Goal: Transaction & Acquisition: Purchase product/service

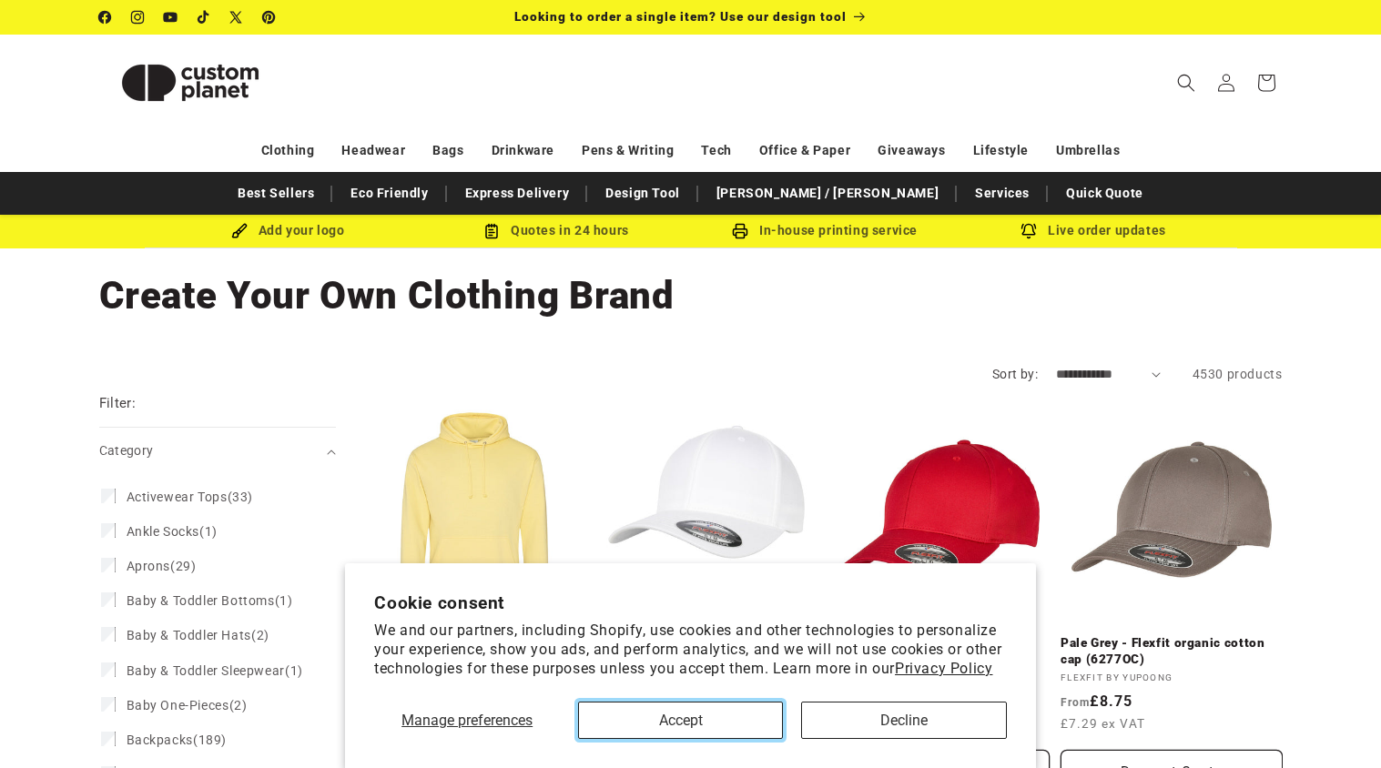
click at [713, 728] on button "Accept" at bounding box center [680, 720] width 205 height 37
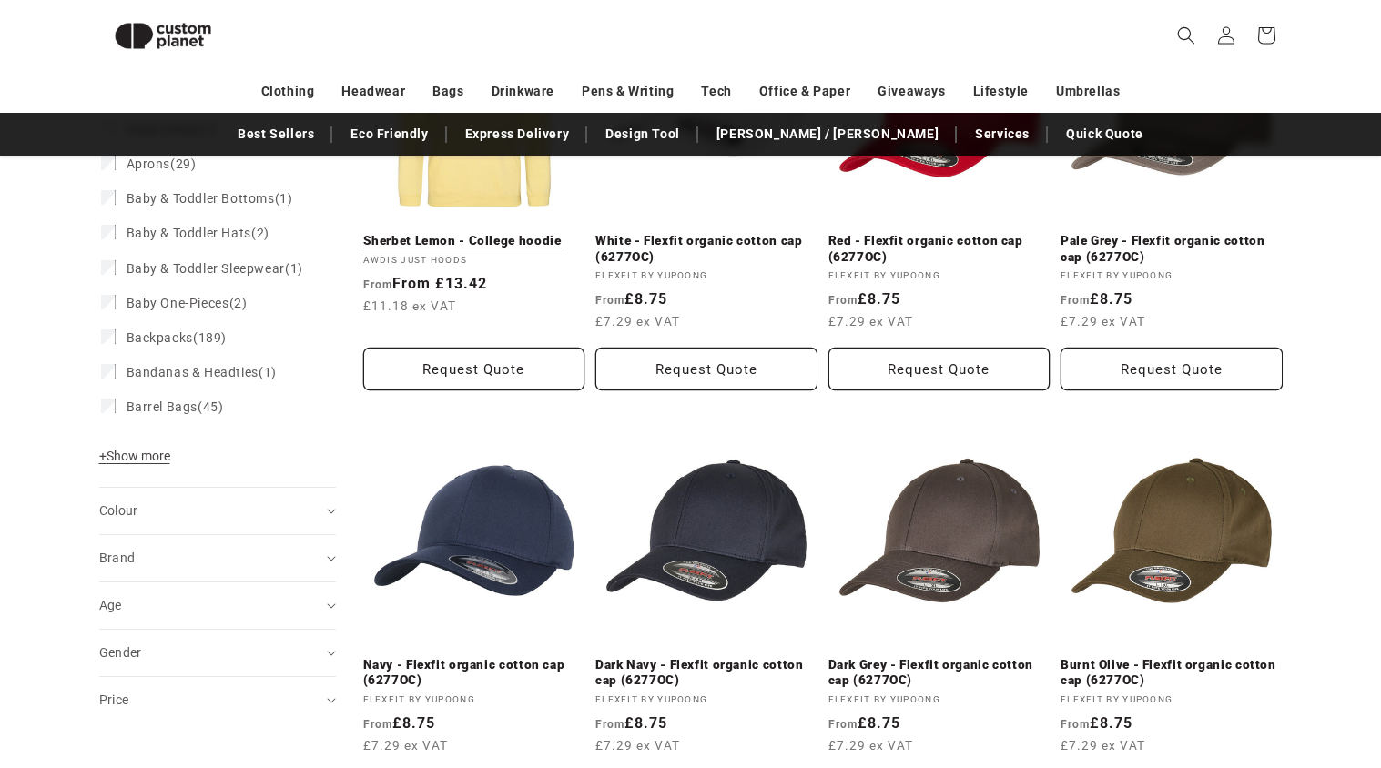
scroll to position [214, 0]
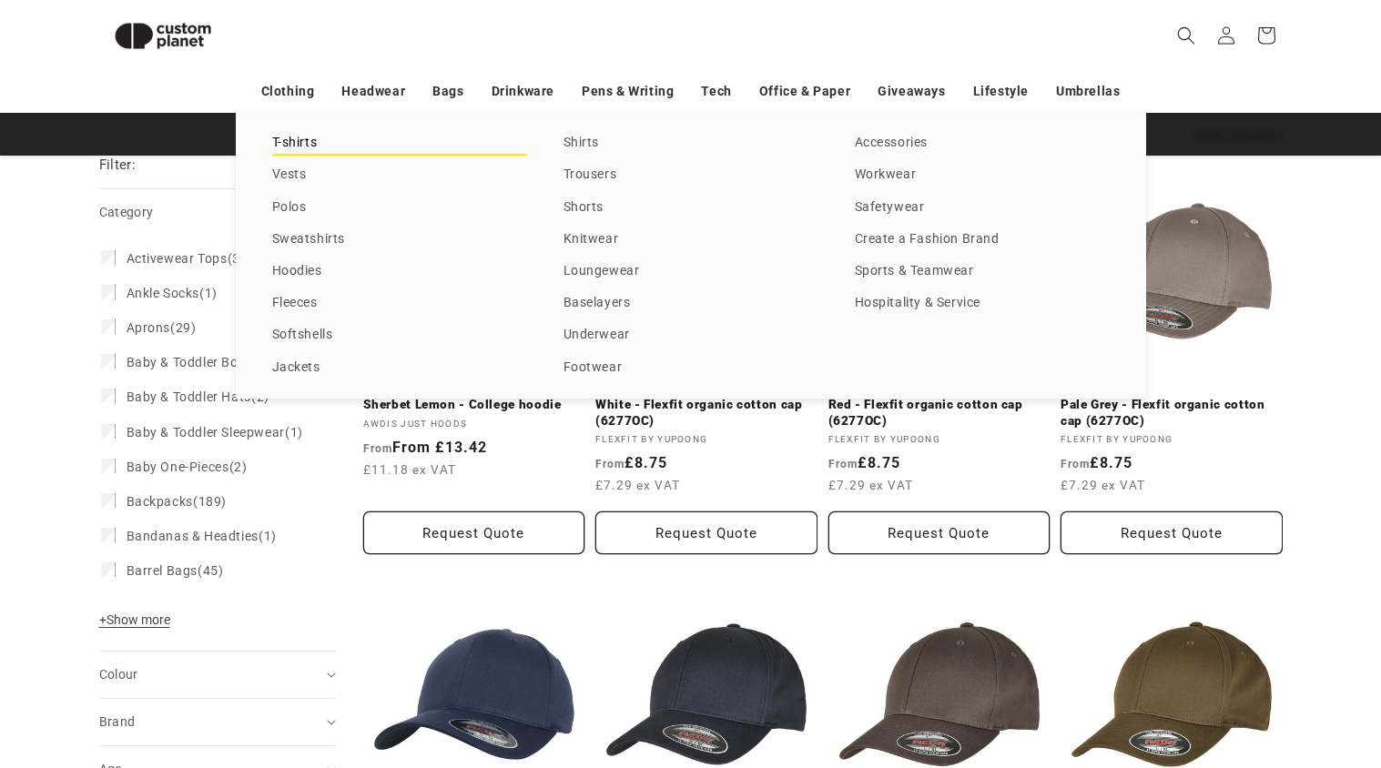
click at [301, 138] on link "T-shirts" at bounding box center [399, 143] width 255 height 25
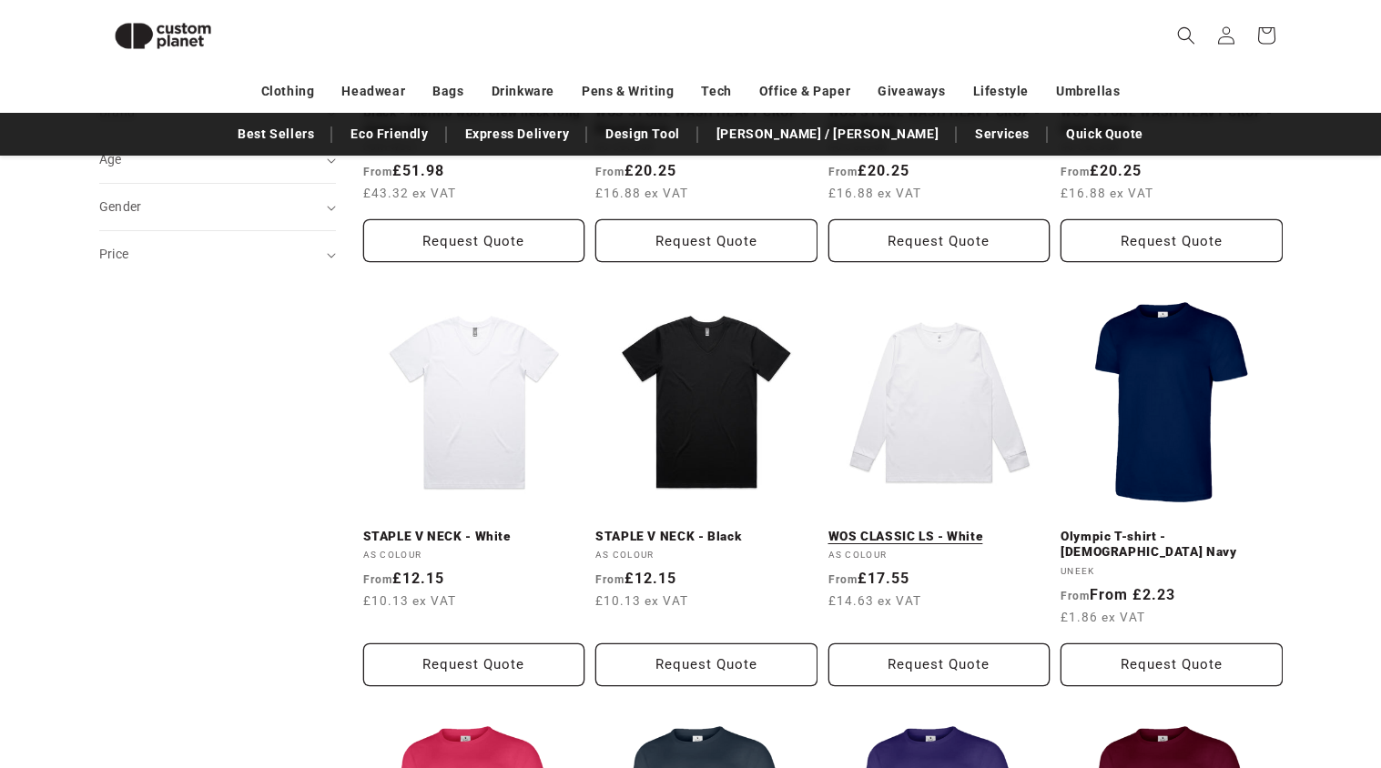
scroll to position [504, 0]
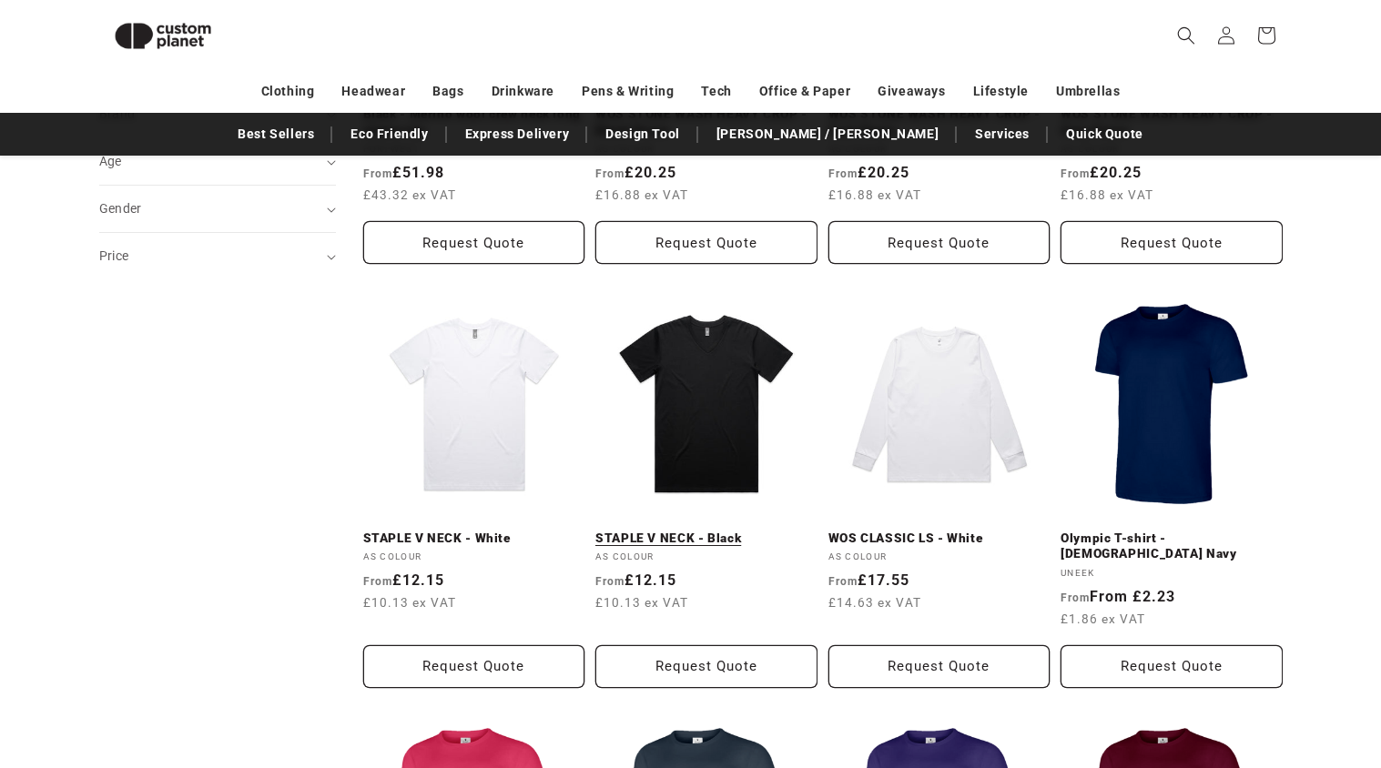
click at [703, 531] on link "STAPLE V NECK - Black" at bounding box center [706, 539] width 222 height 16
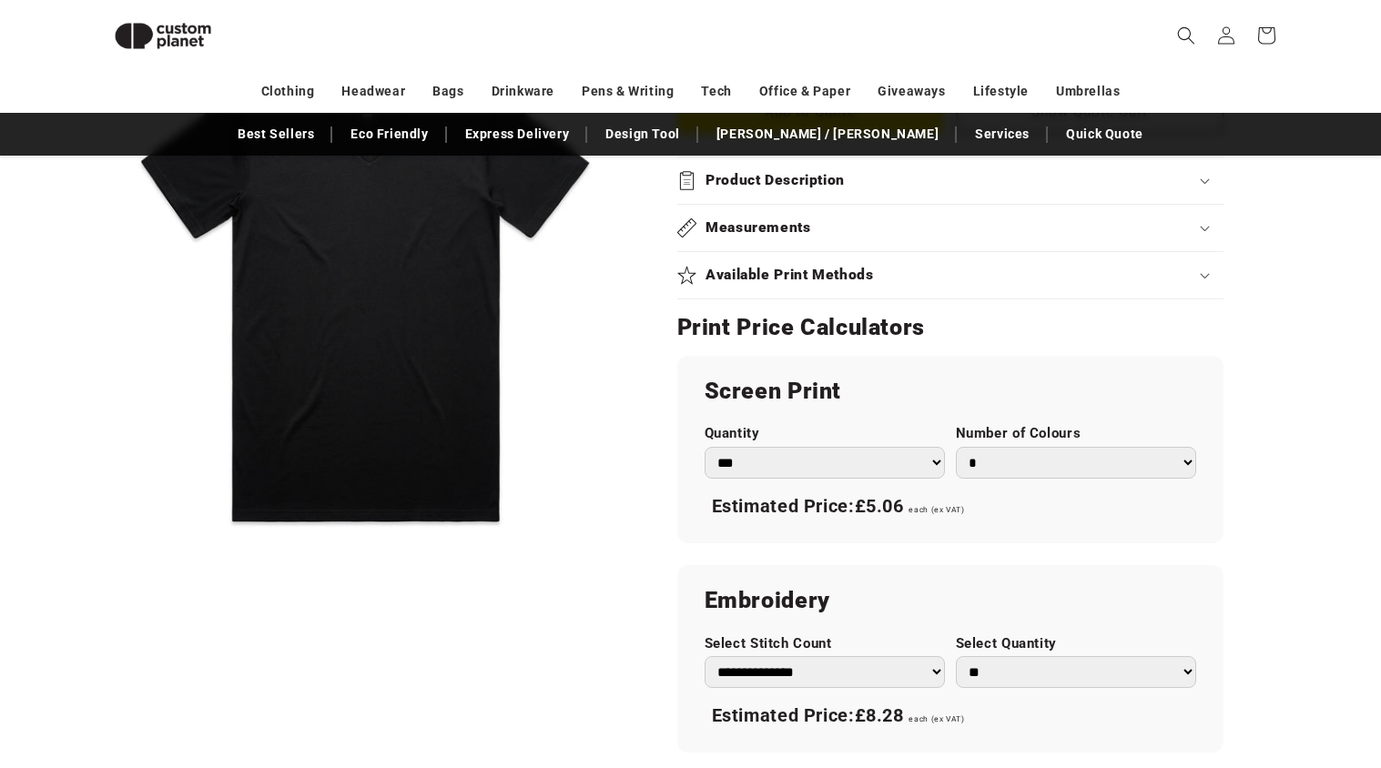
scroll to position [856, 0]
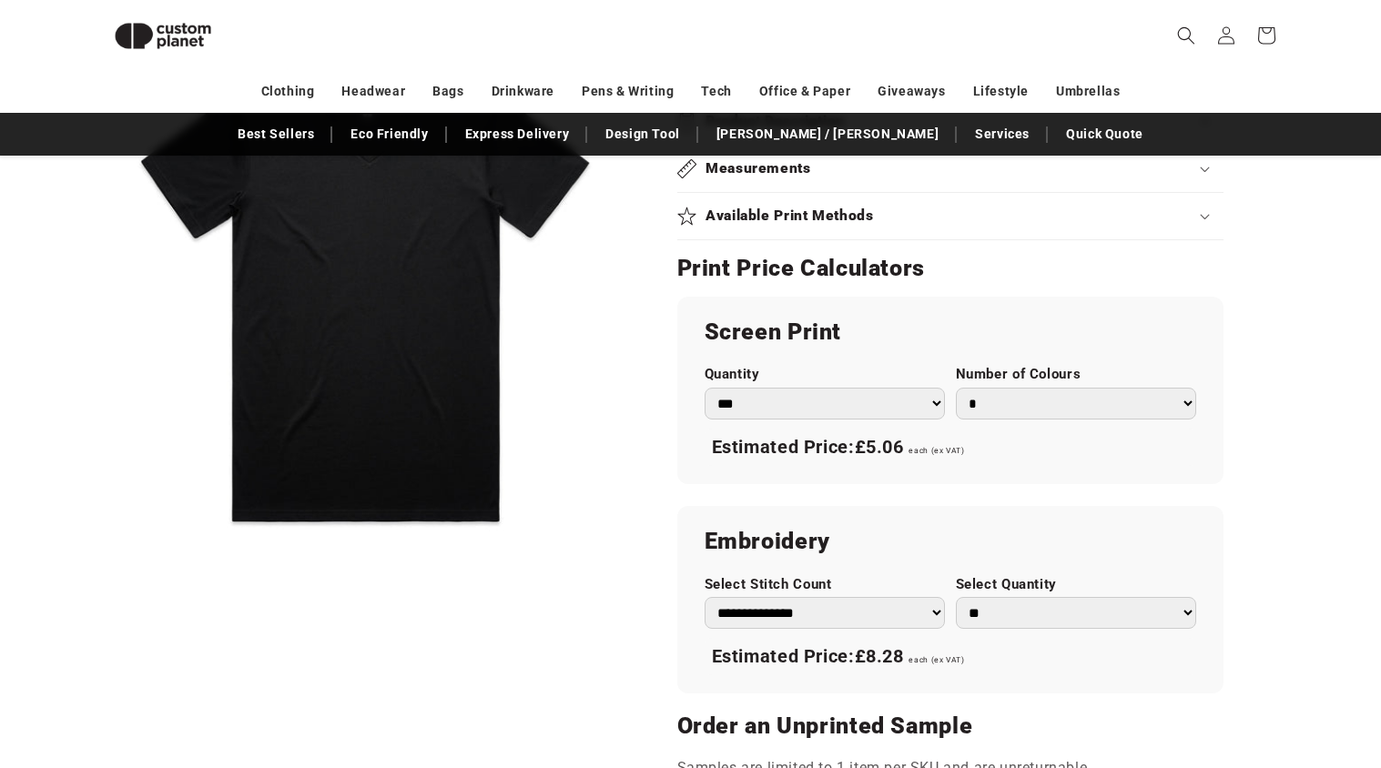
click at [890, 404] on select "*** *** *** **** **** **** ***** *****" at bounding box center [824, 404] width 240 height 32
click at [1192, 456] on div "Estimated Price: £5.06 each (ex VAT)" at bounding box center [949, 448] width 491 height 38
click at [924, 606] on select "**********" at bounding box center [824, 613] width 240 height 32
click at [1065, 528] on h2 "Embroidery" at bounding box center [949, 541] width 491 height 29
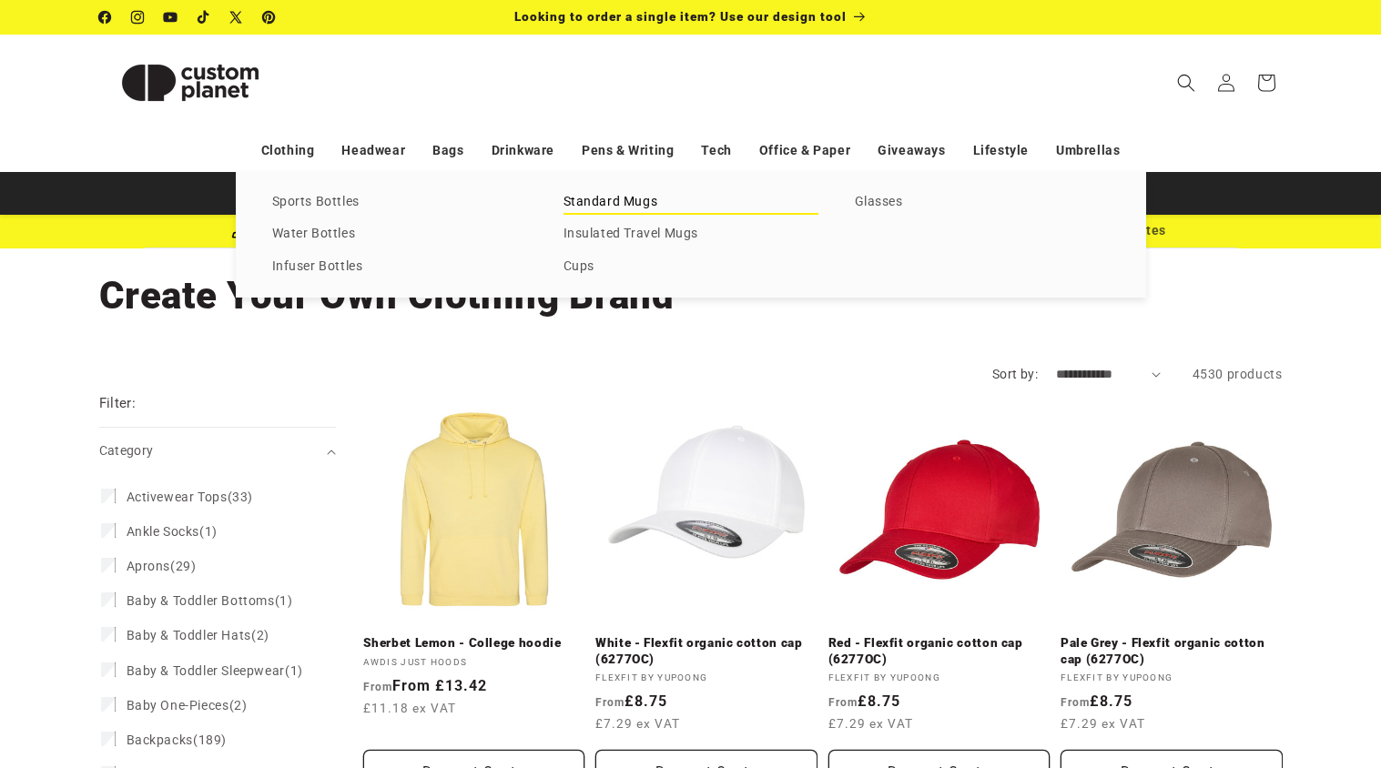
click at [622, 194] on link "Standard Mugs" at bounding box center [690, 202] width 255 height 25
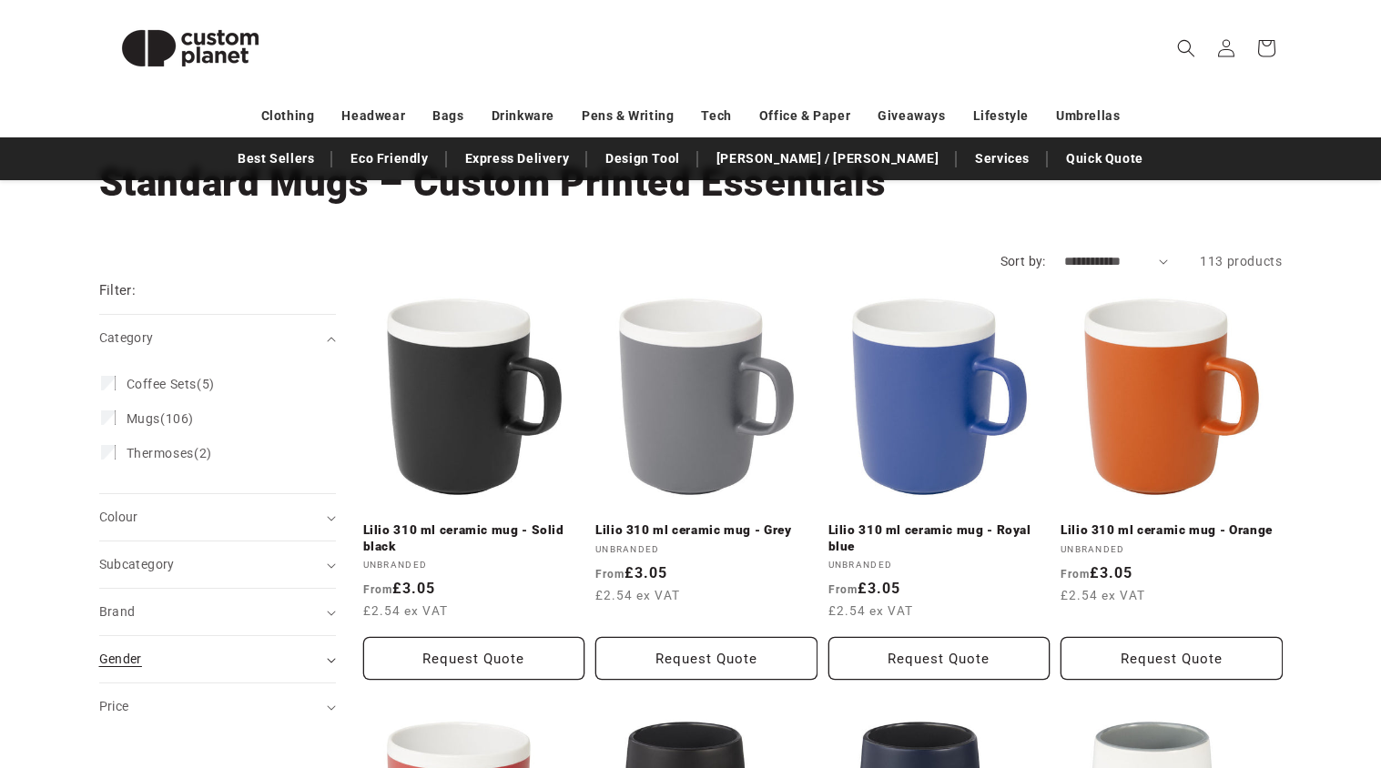
scroll to position [114, 0]
click at [181, 699] on div "Price" at bounding box center [209, 705] width 221 height 19
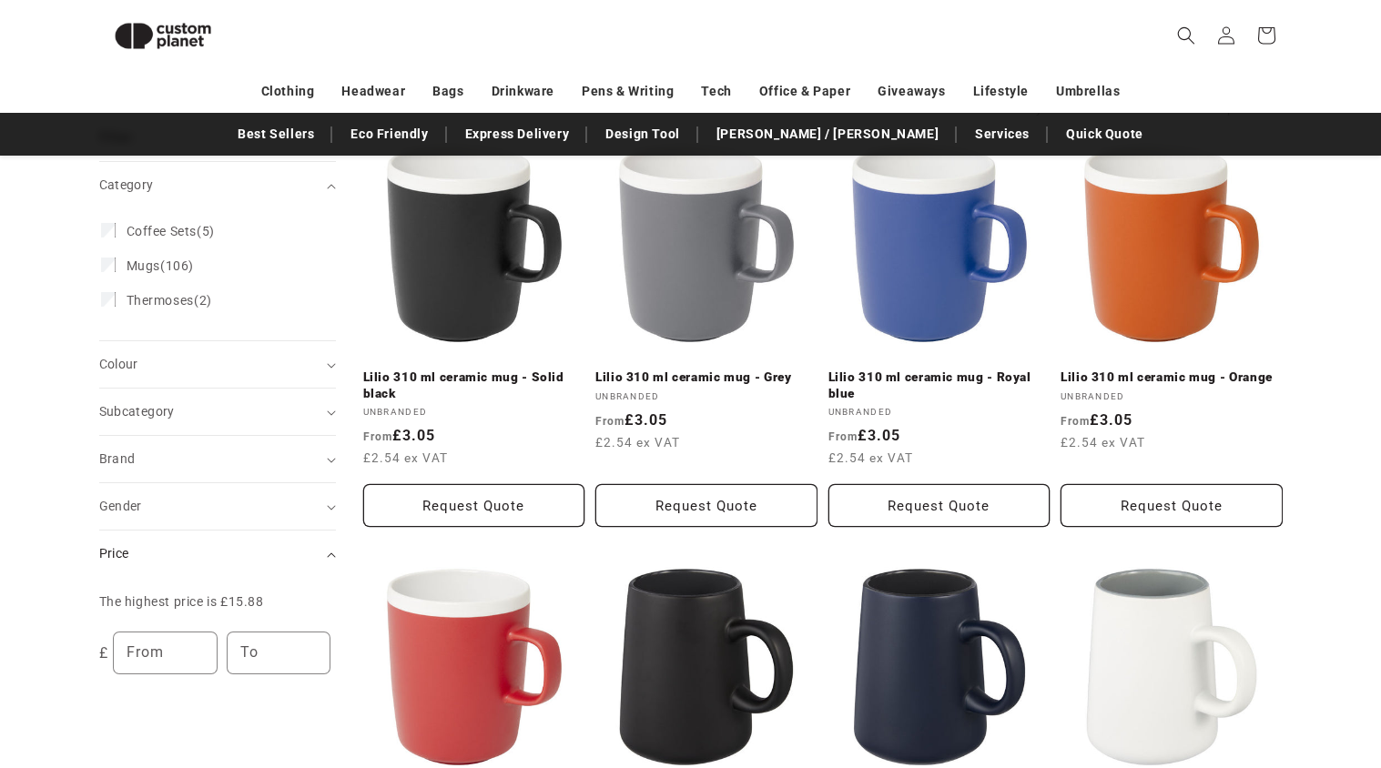
scroll to position [25, 0]
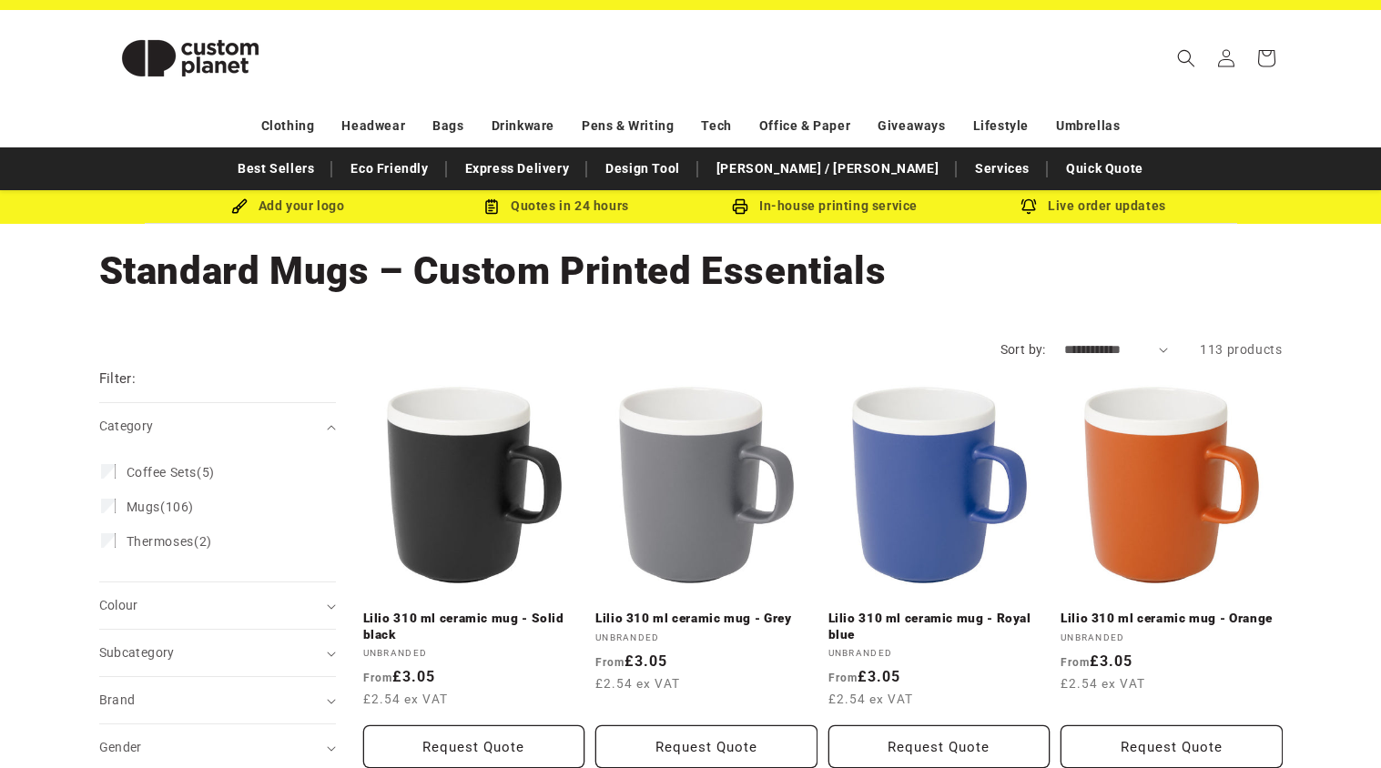
click at [1122, 343] on select "**********" at bounding box center [1116, 349] width 105 height 19
select select "**********"
click at [1064, 340] on select "**********" at bounding box center [1116, 349] width 105 height 19
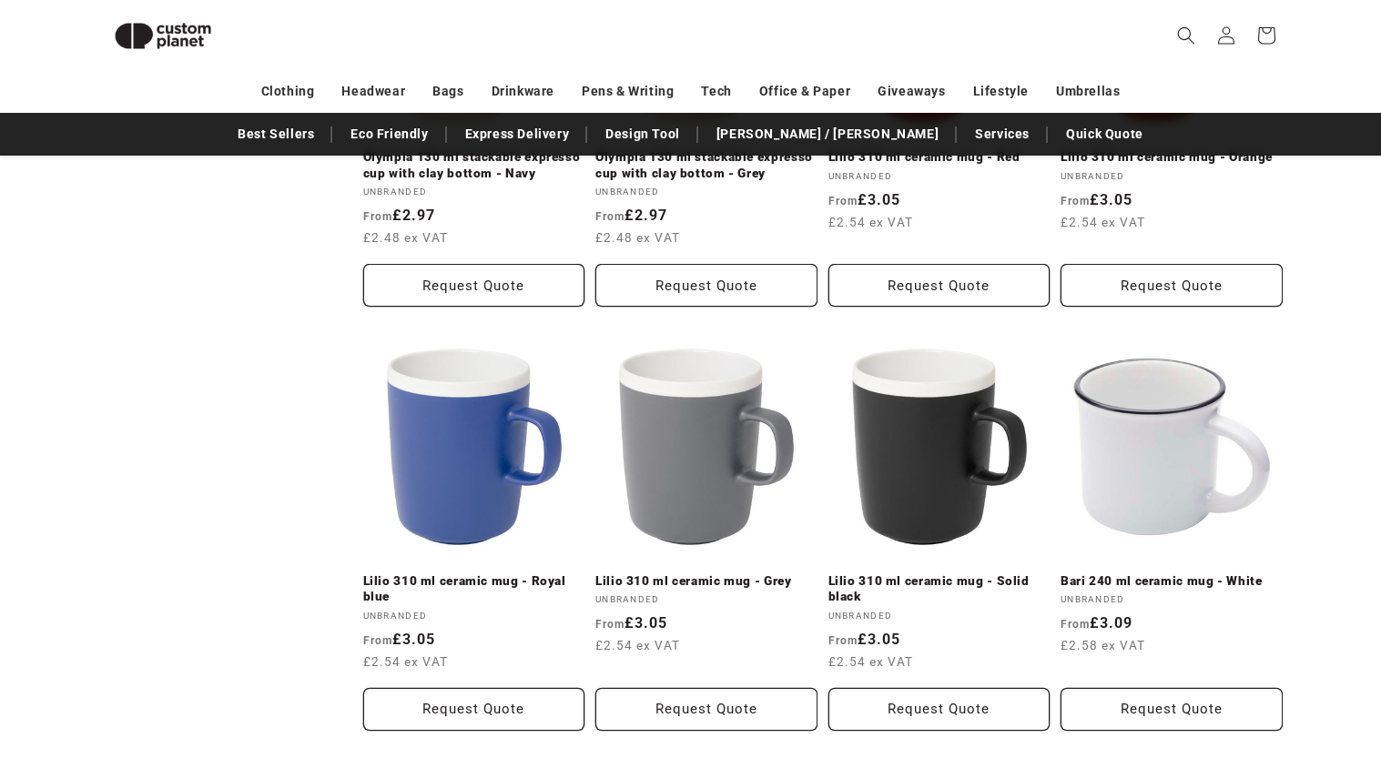
scroll to position [1758, 0]
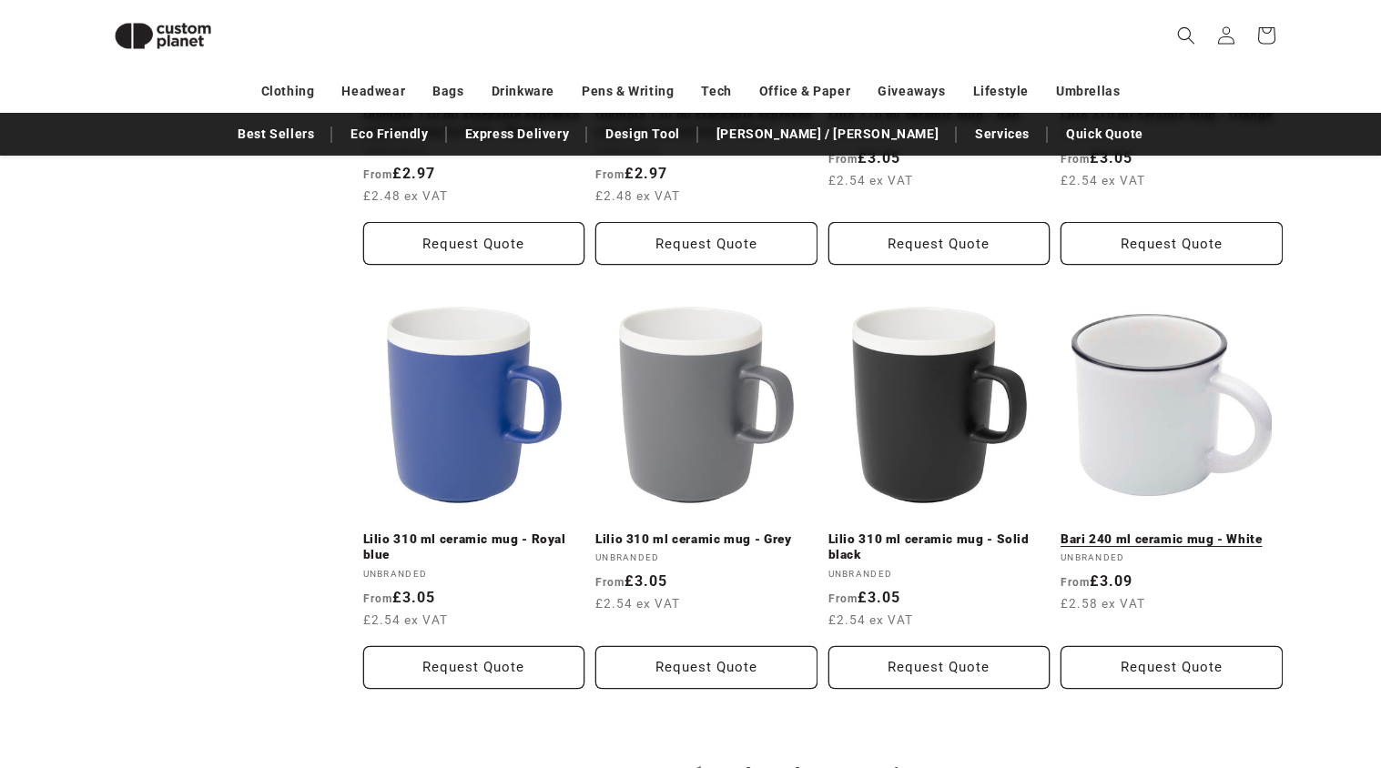
click at [1166, 548] on link "Bari 240 ml ceramic mug - White" at bounding box center [1171, 539] width 222 height 16
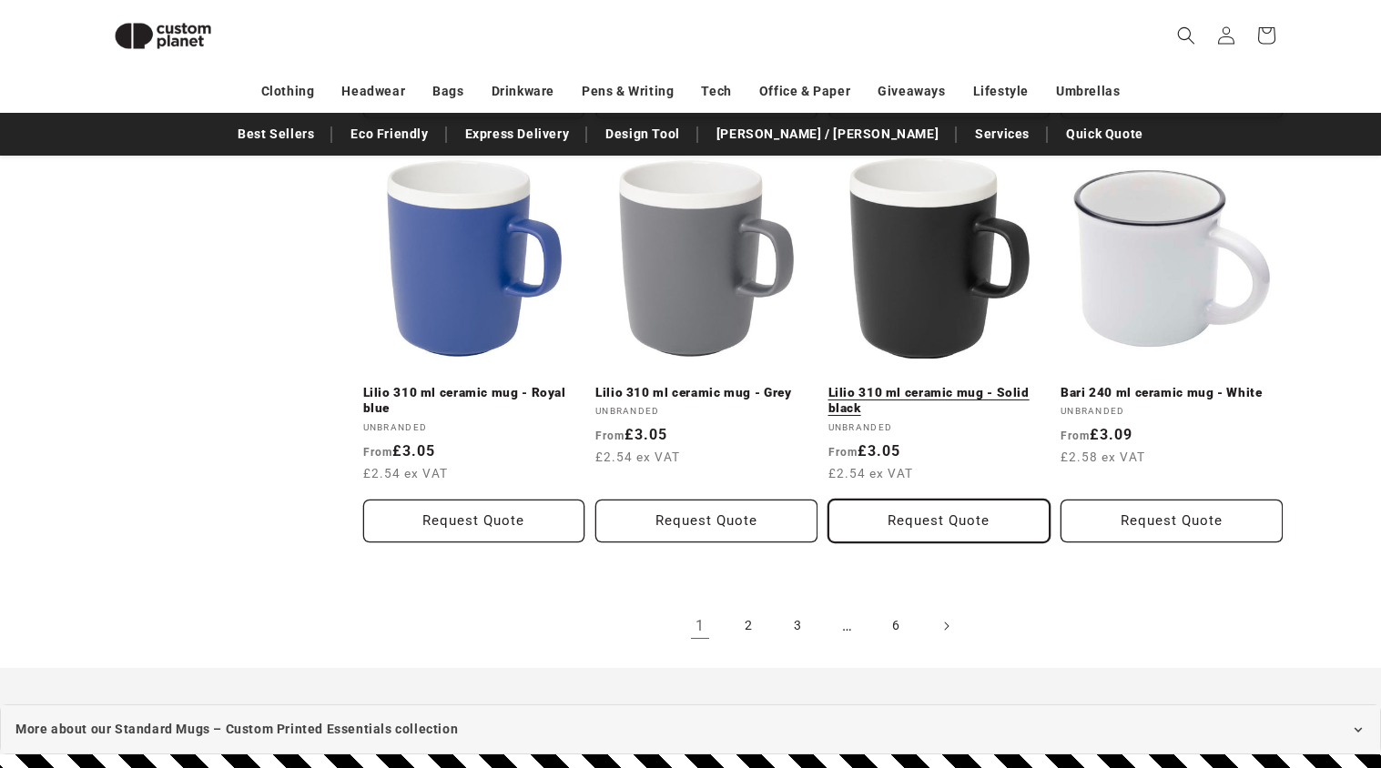
scroll to position [1906, 0]
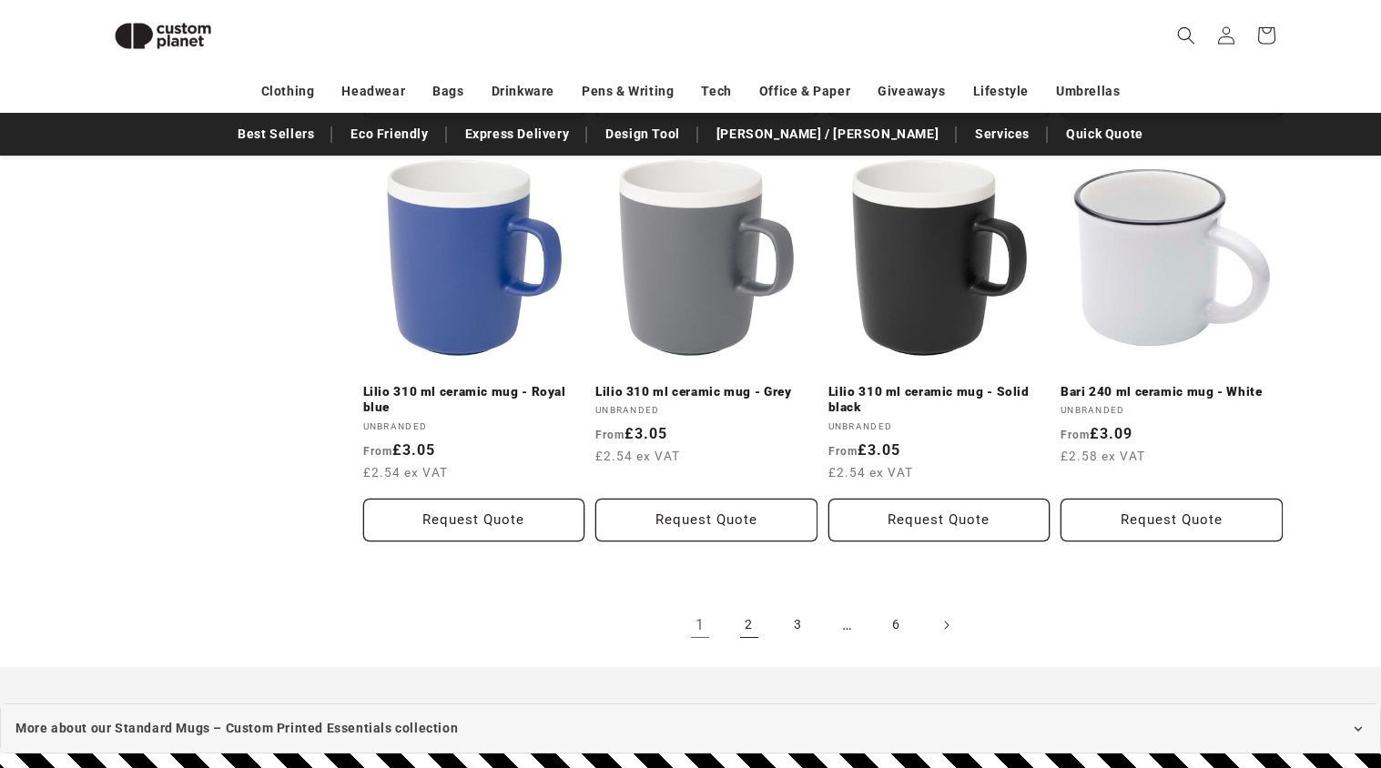
click at [745, 618] on link "2" at bounding box center [749, 625] width 40 height 40
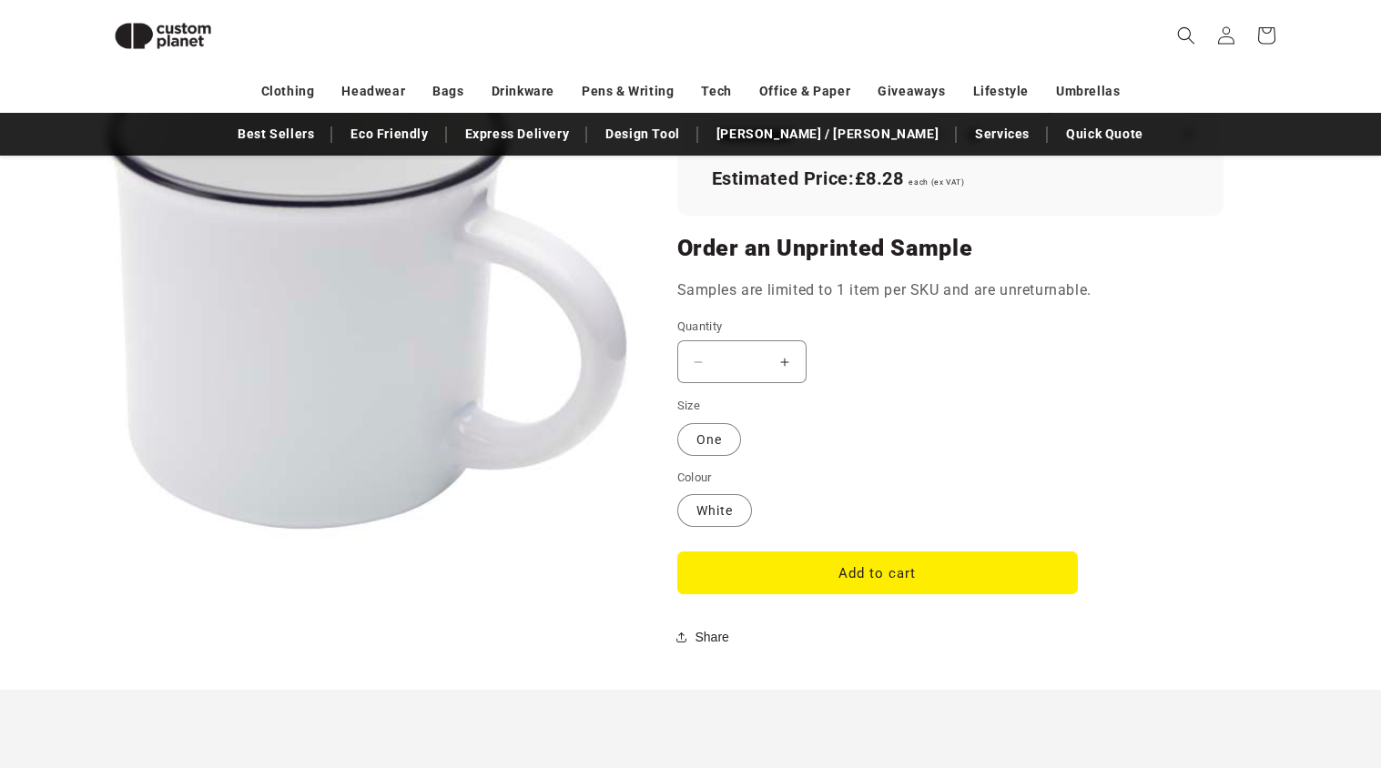
scroll to position [1385, 0]
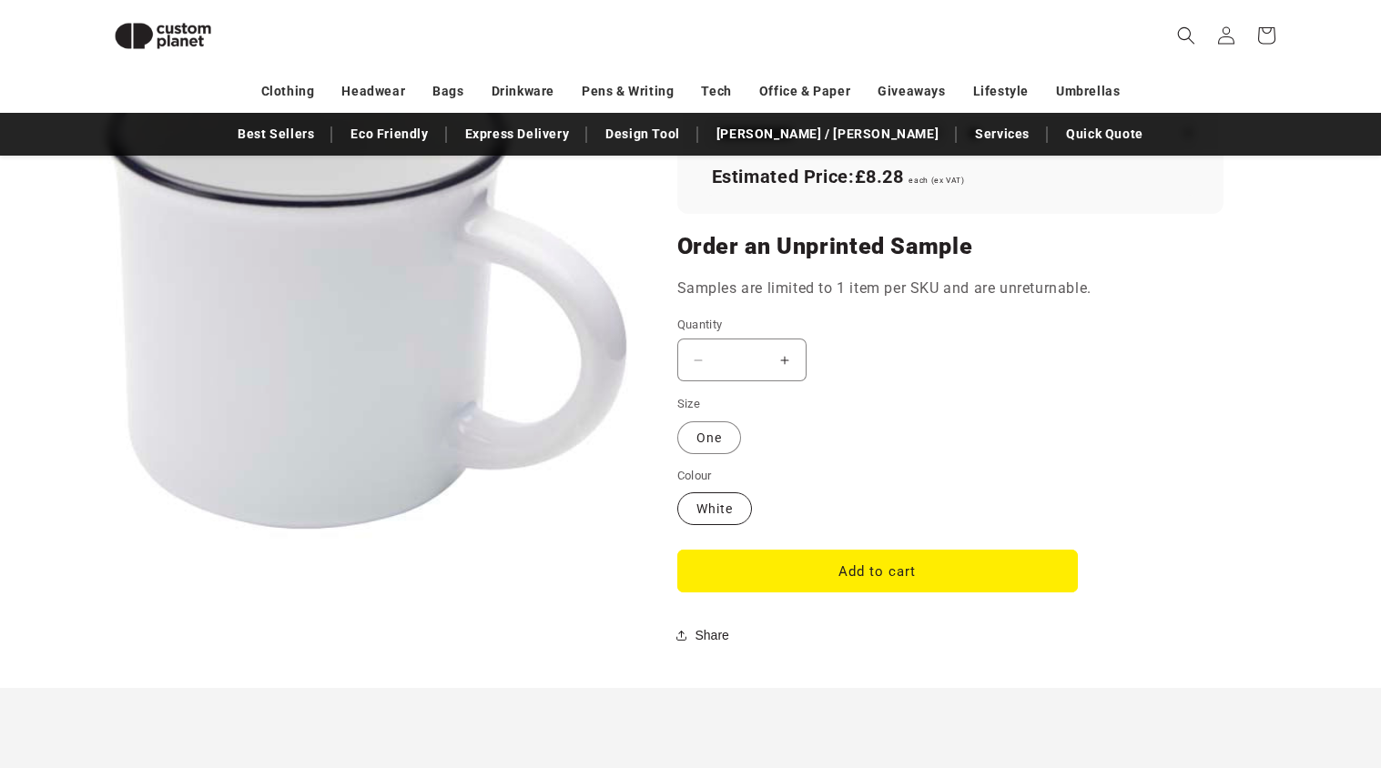
click at [724, 507] on label "White Variant sold out or unavailable" at bounding box center [714, 508] width 75 height 33
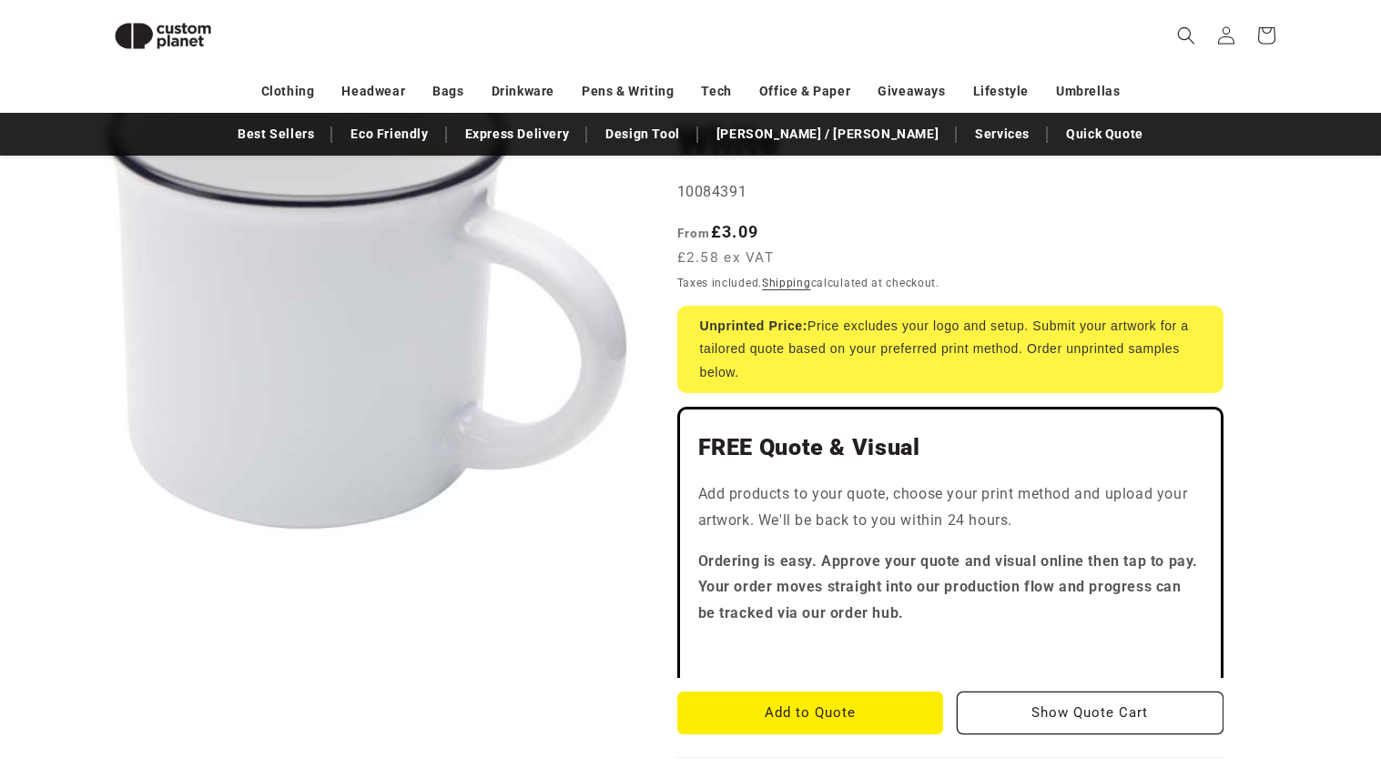
scroll to position [0, 0]
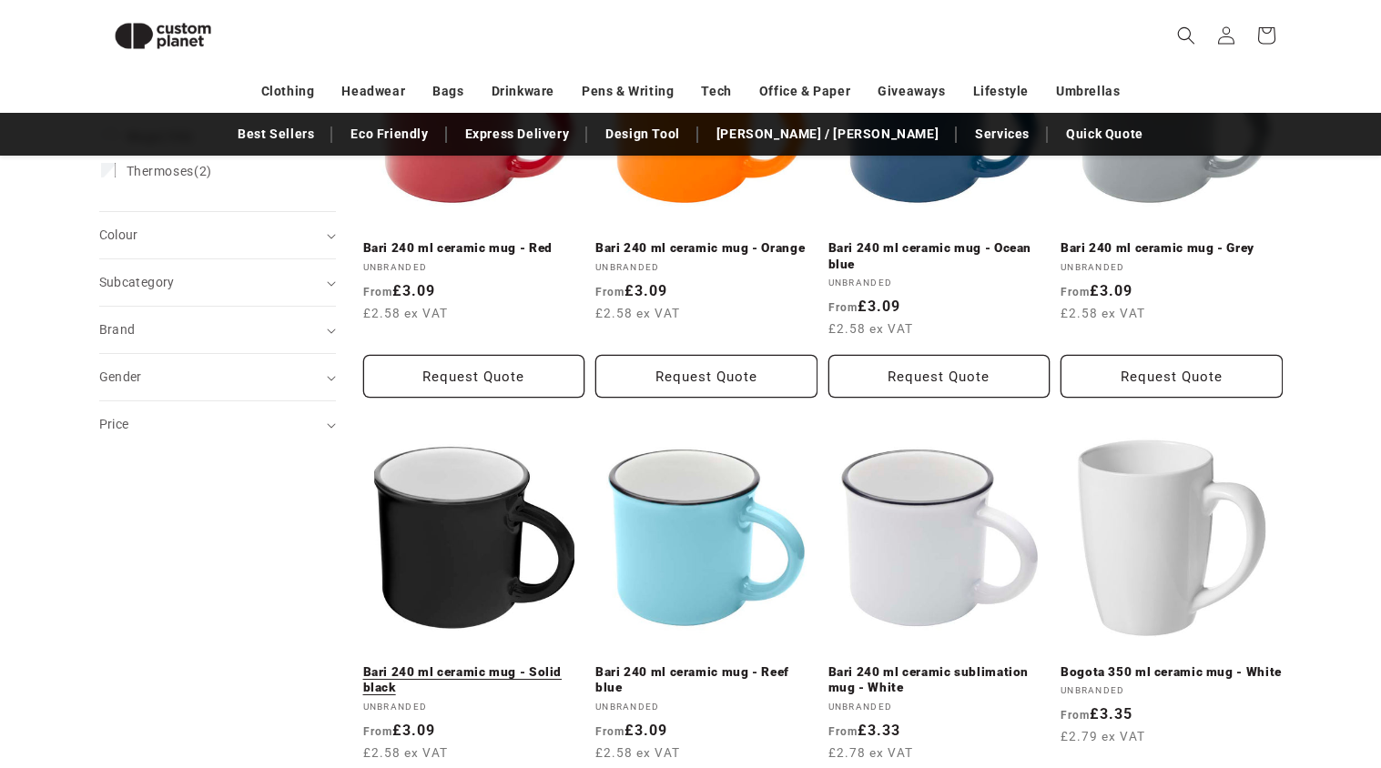
scroll to position [371, 0]
click at [480, 663] on link "Bari 240 ml ceramic mug - Solid black" at bounding box center [474, 679] width 222 height 32
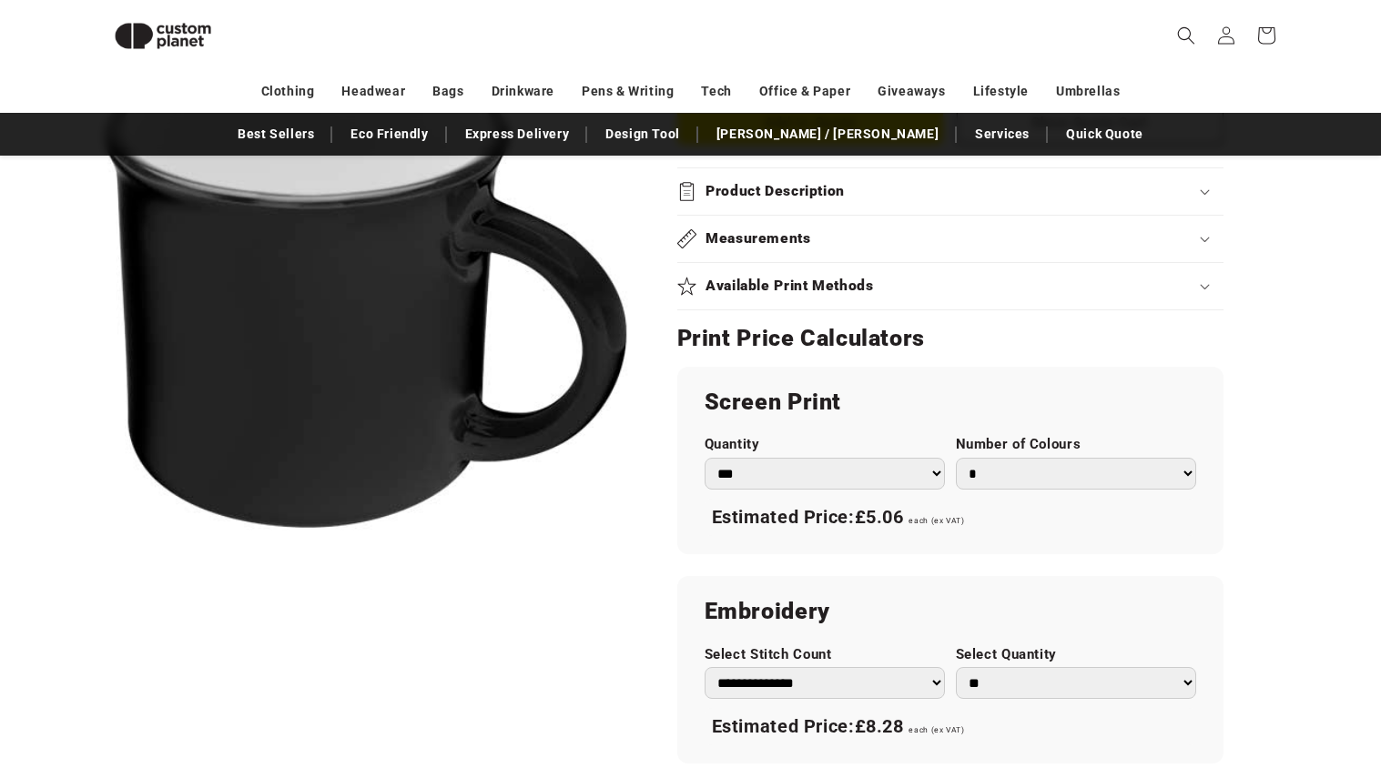
scroll to position [838, 0]
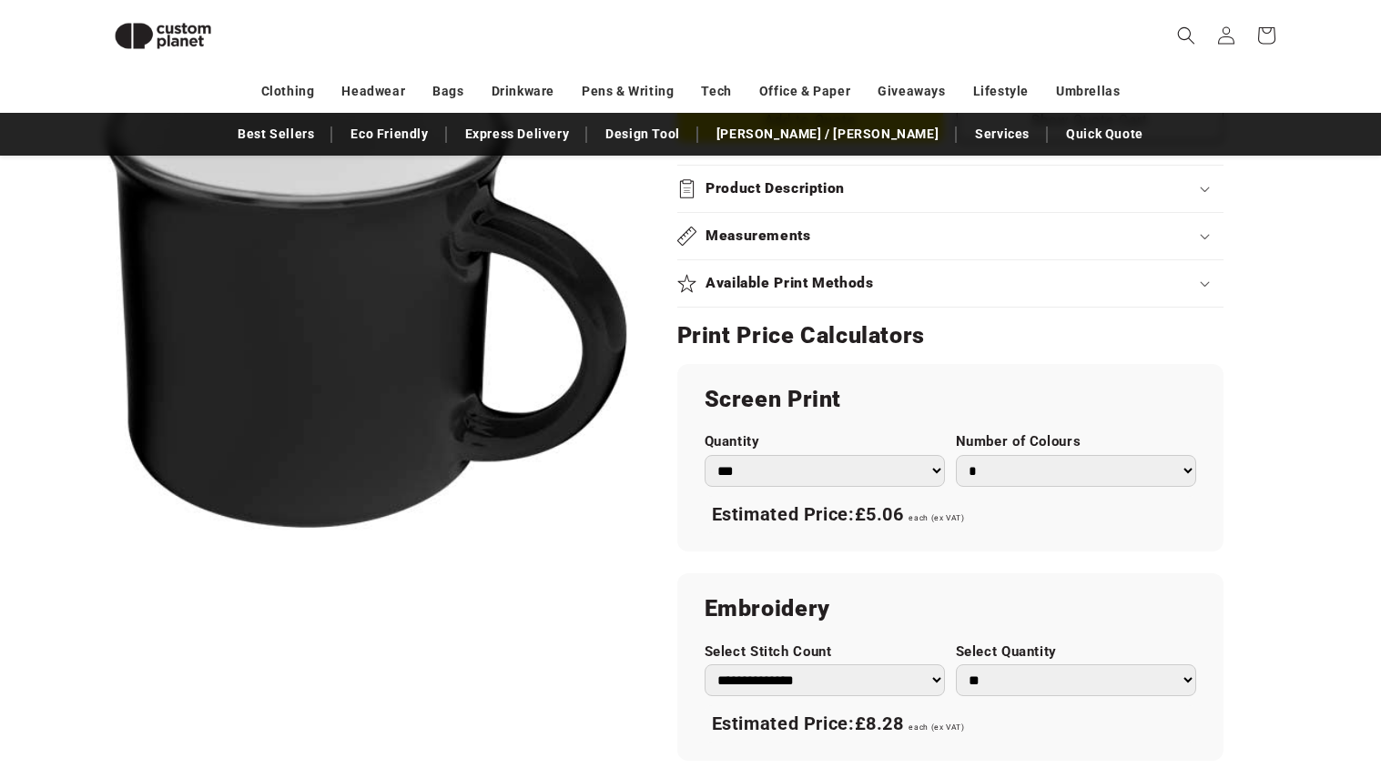
click at [879, 471] on select "*** *** *** **** **** **** ***** *****" at bounding box center [824, 471] width 240 height 32
select select "**"
click at [704, 455] on select "*** *** *** **** **** **** ***** *****" at bounding box center [824, 471] width 240 height 32
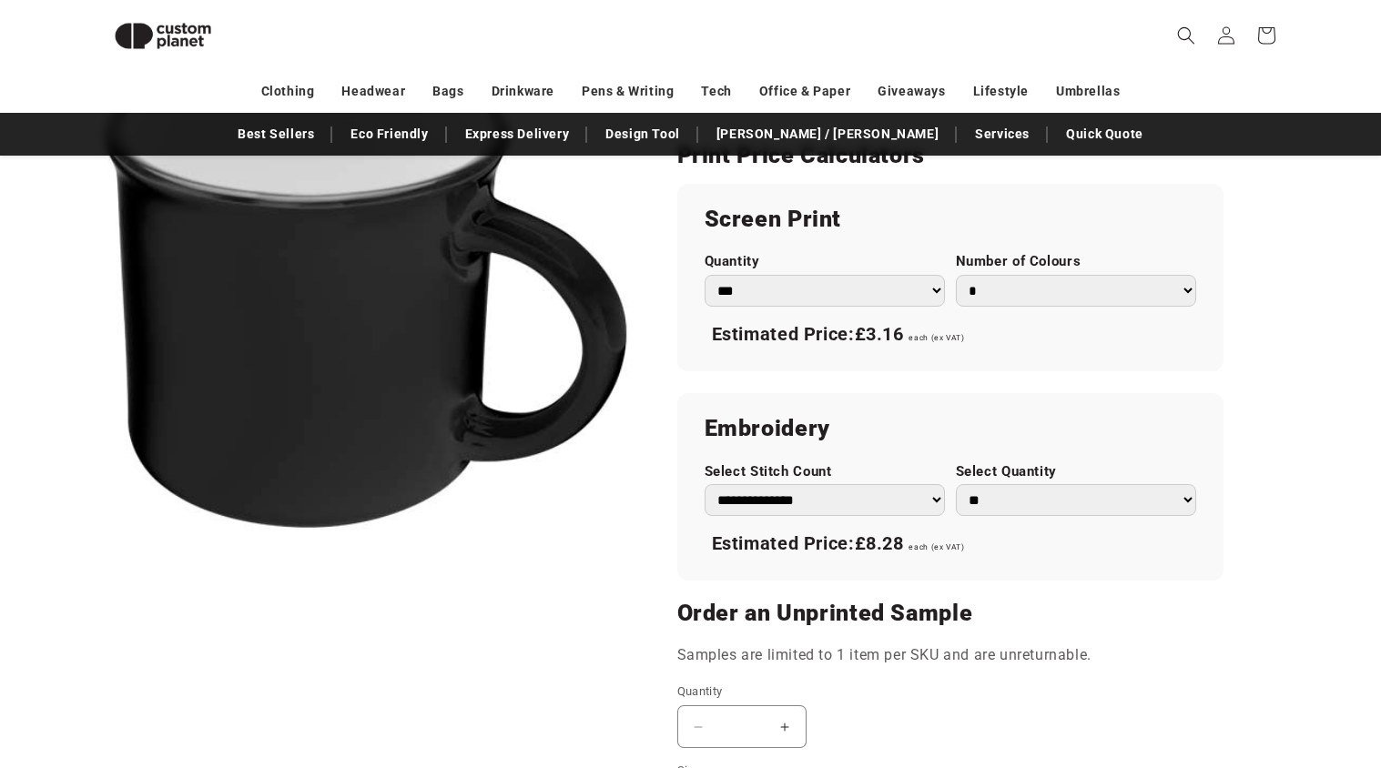
scroll to position [1025, 0]
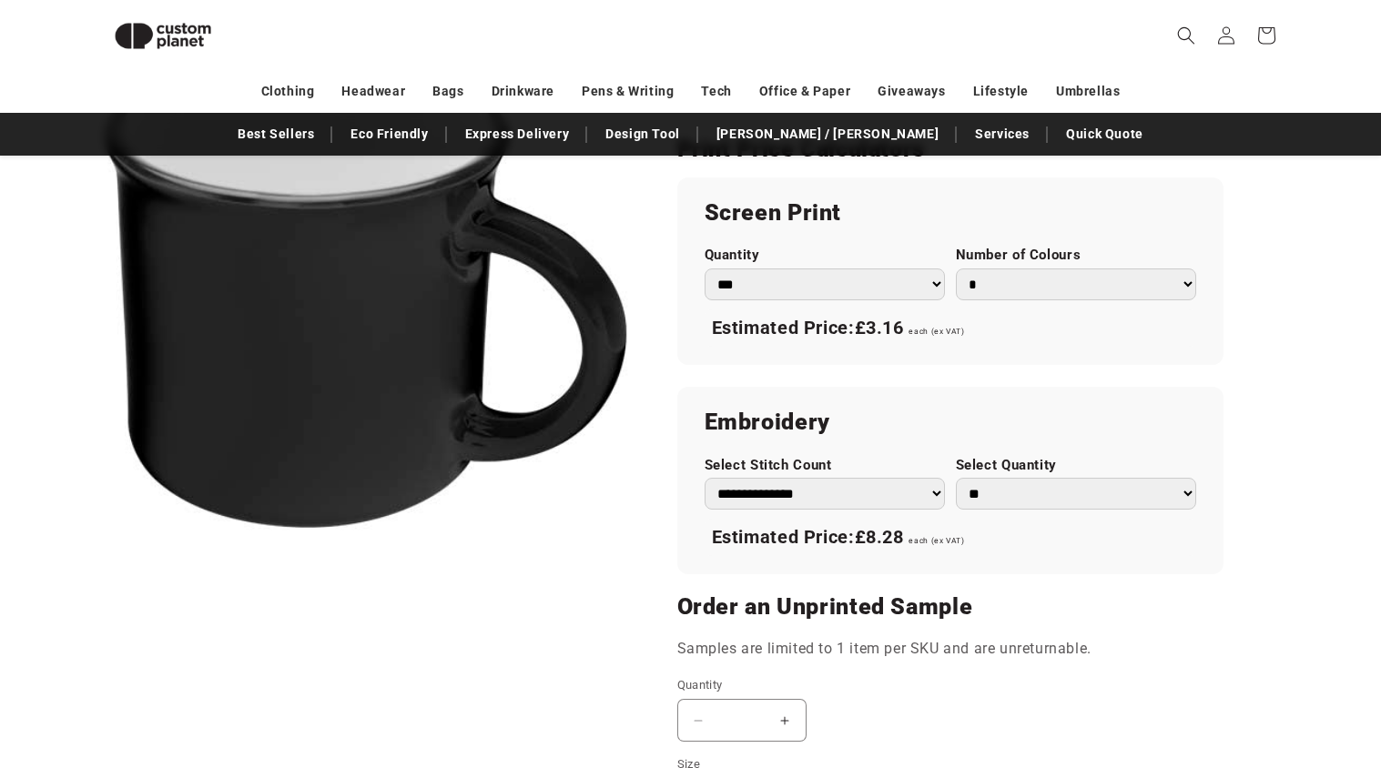
click at [908, 490] on select "**********" at bounding box center [824, 494] width 240 height 32
click at [947, 405] on div "**********" at bounding box center [950, 480] width 546 height 187
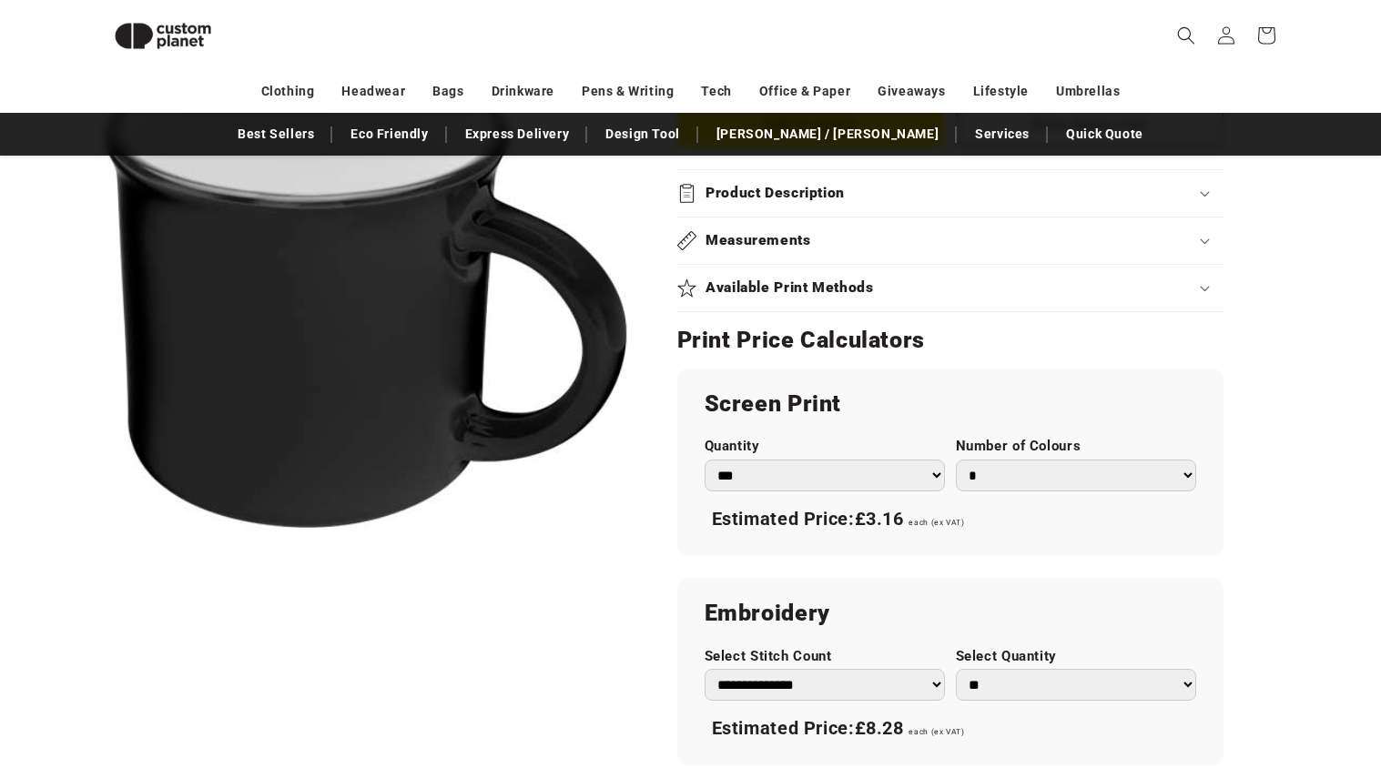
scroll to position [829, 0]
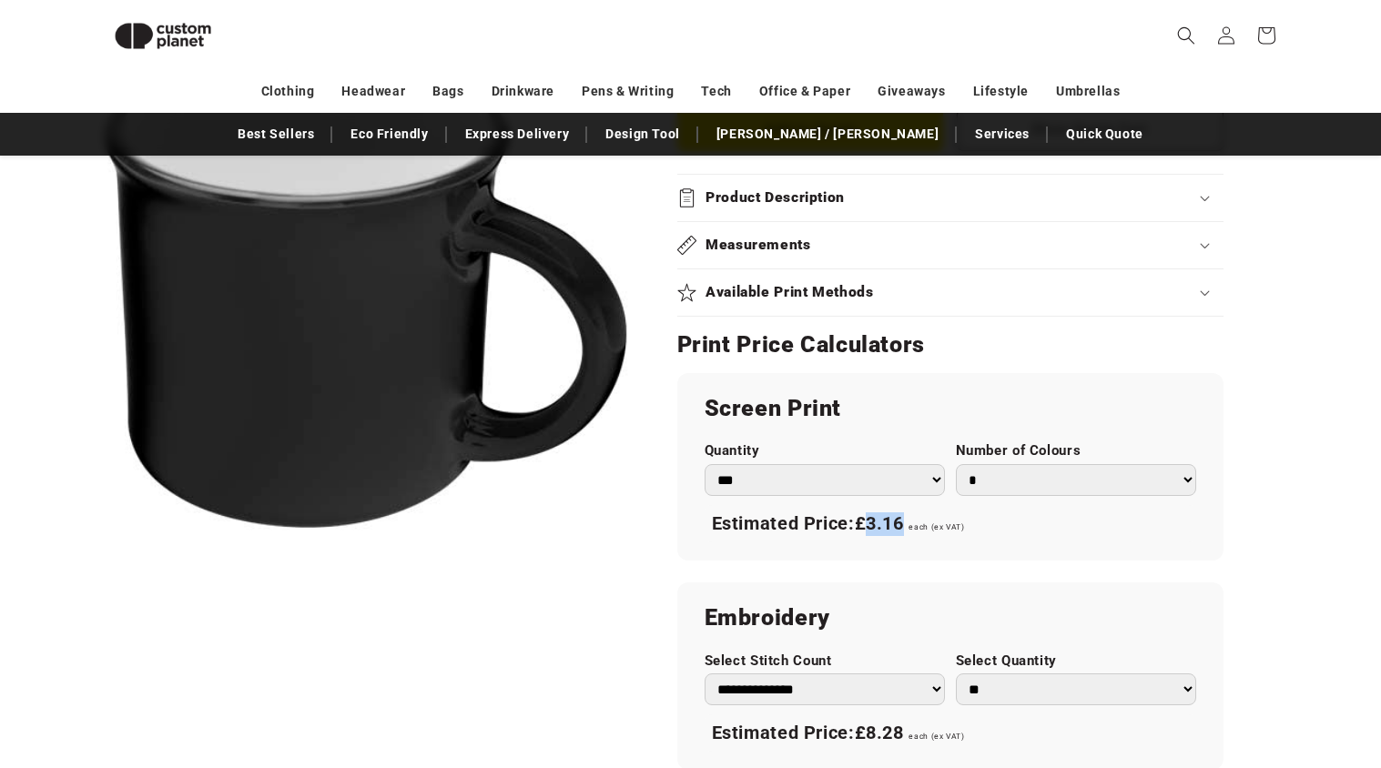
drag, startPoint x: 874, startPoint y: 524, endPoint x: 909, endPoint y: 523, distance: 35.5
click at [909, 523] on div "Estimated Price: £3.16 each (ex VAT)" at bounding box center [949, 524] width 491 height 38
drag, startPoint x: 976, startPoint y: 525, endPoint x: 916, endPoint y: 524, distance: 61.0
click at [915, 524] on div "Estimated Price: £3.16 each (ex VAT)" at bounding box center [949, 524] width 491 height 38
click at [976, 521] on div "Estimated Price: £3.16 each (ex VAT)" at bounding box center [949, 524] width 491 height 38
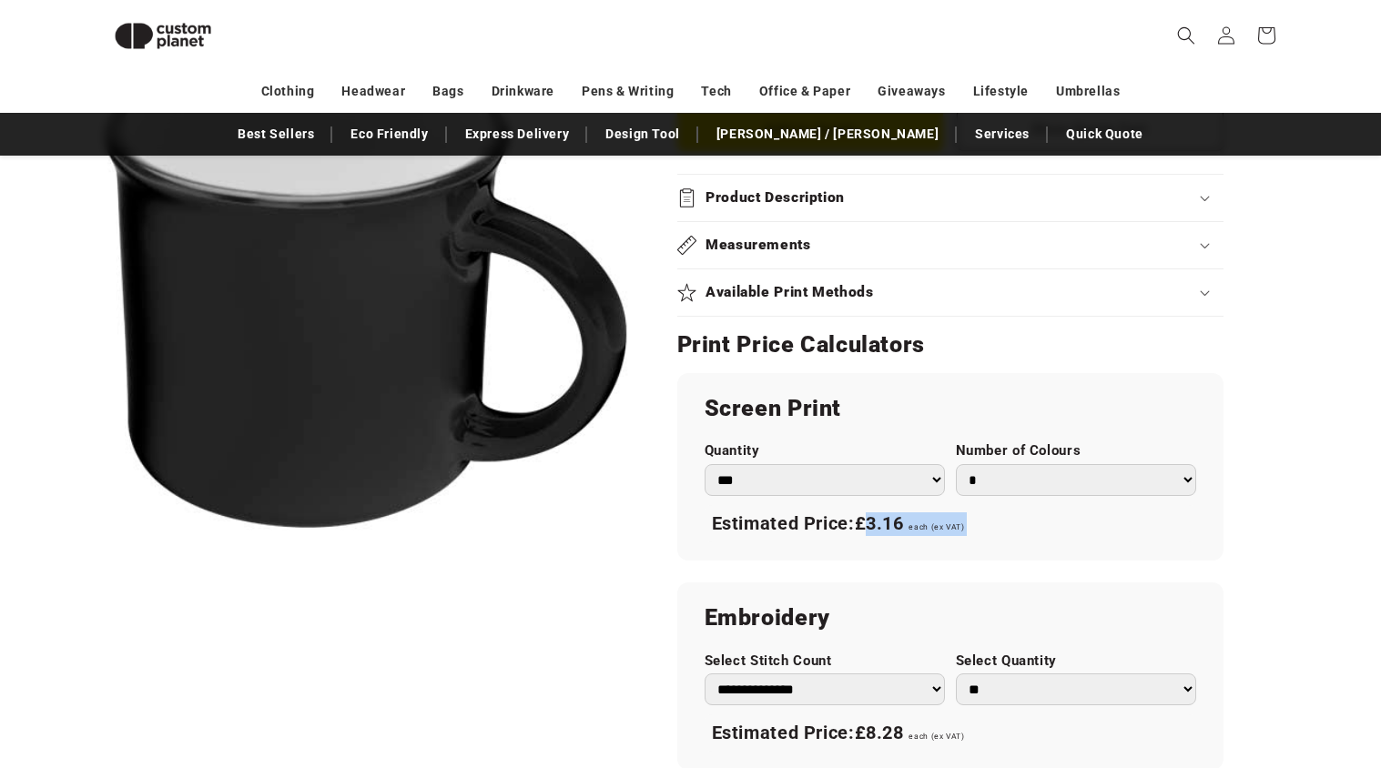
drag, startPoint x: 976, startPoint y: 521, endPoint x: 865, endPoint y: 524, distance: 111.1
click at [865, 524] on div "Estimated Price: £3.16 each (ex VAT)" at bounding box center [949, 524] width 491 height 38
click at [1006, 525] on div "Estimated Price: £3.16 each (ex VAT)" at bounding box center [949, 524] width 491 height 38
click at [1025, 484] on select "* * * * * * *" at bounding box center [1076, 480] width 240 height 32
click at [1093, 443] on label "Number of Colours" at bounding box center [1076, 450] width 240 height 17
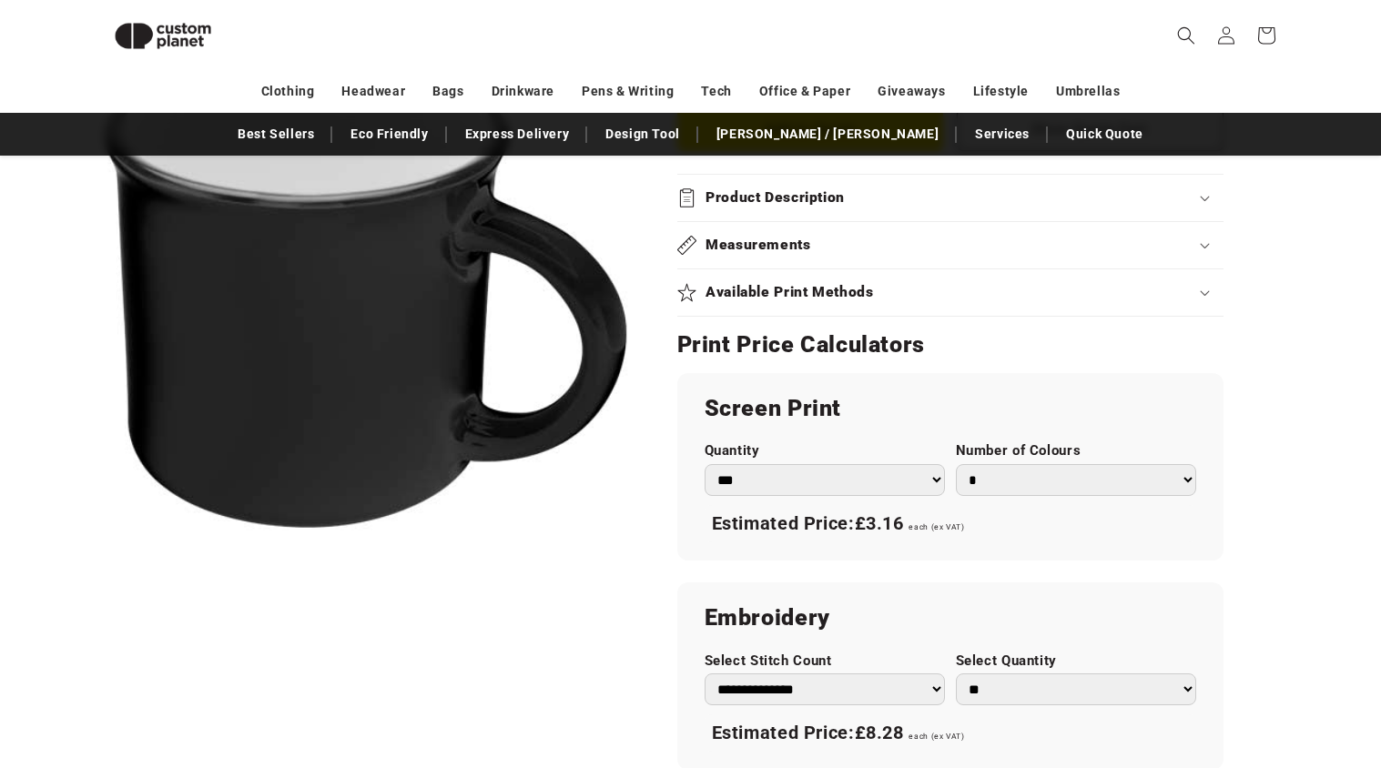
click at [1093, 464] on select "* * * * * * *" at bounding box center [1076, 480] width 240 height 32
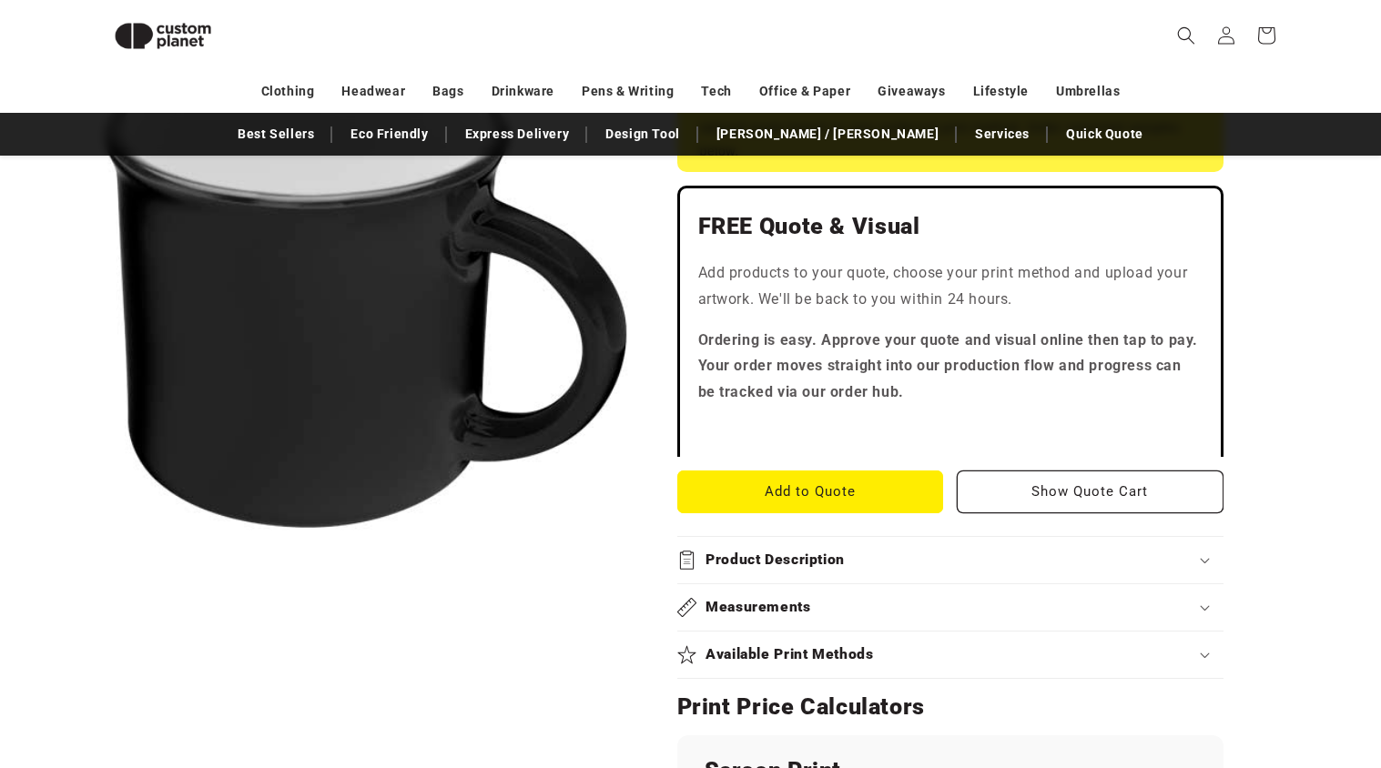
scroll to position [461, 0]
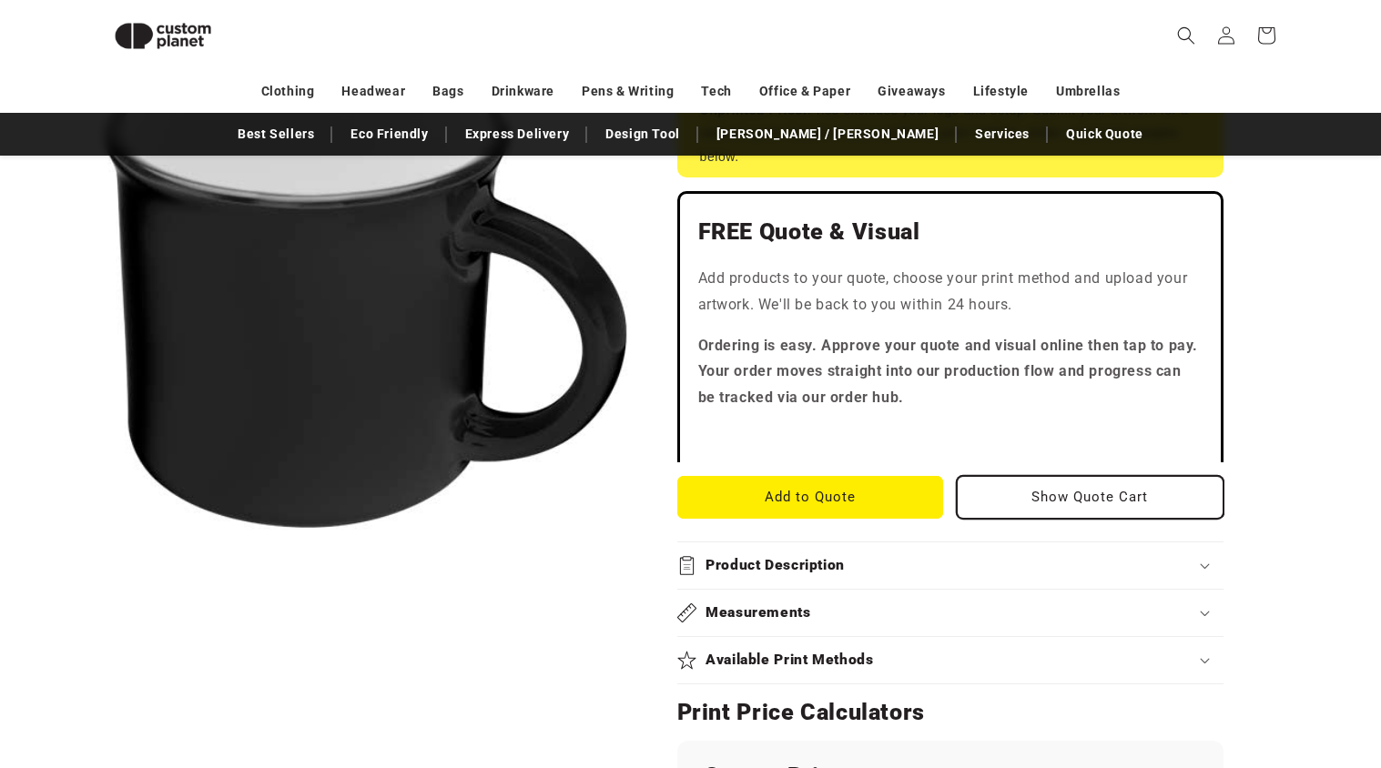
click at [1016, 501] on button "Show Quote Cart" at bounding box center [1089, 497] width 267 height 43
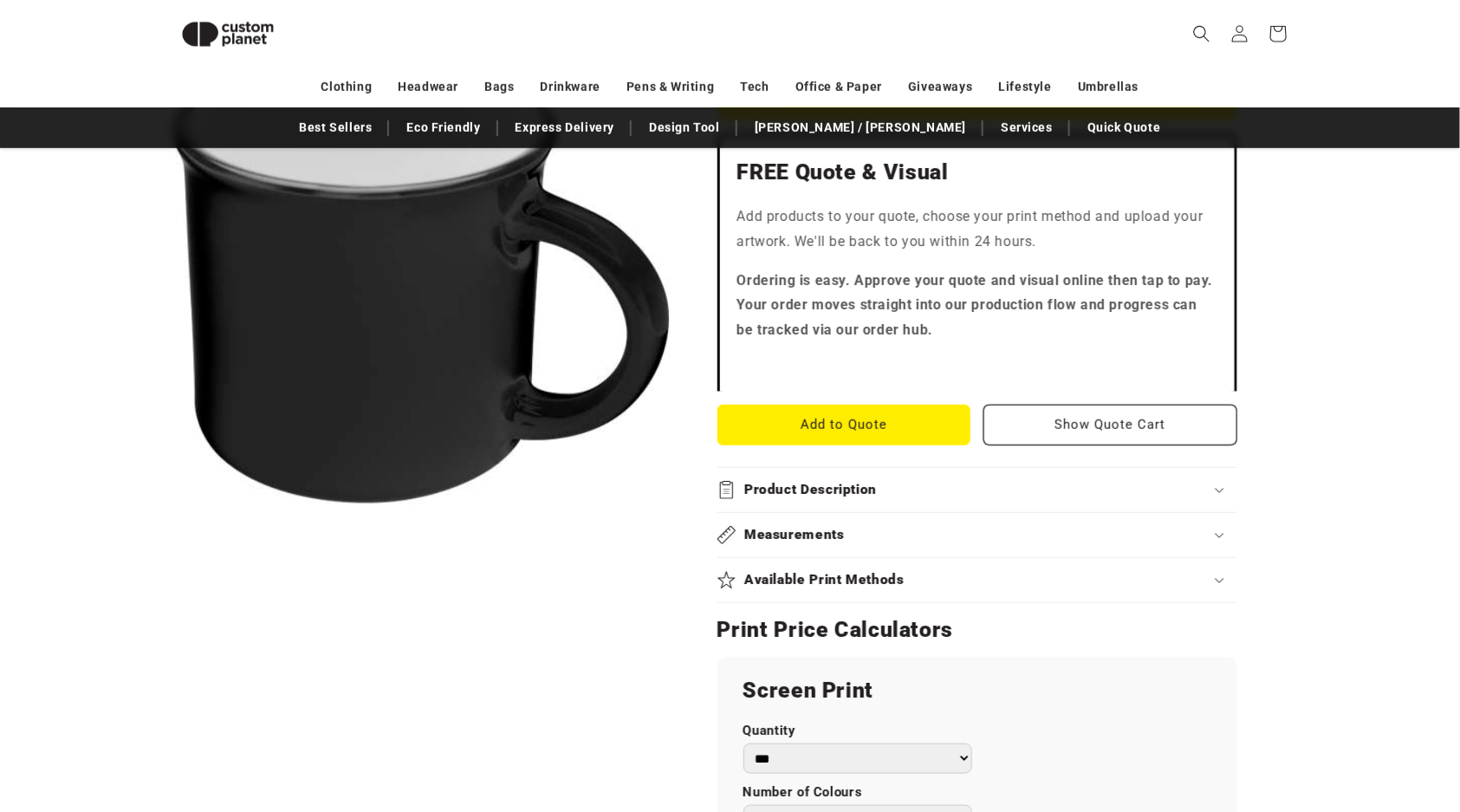
scroll to position [500, 0]
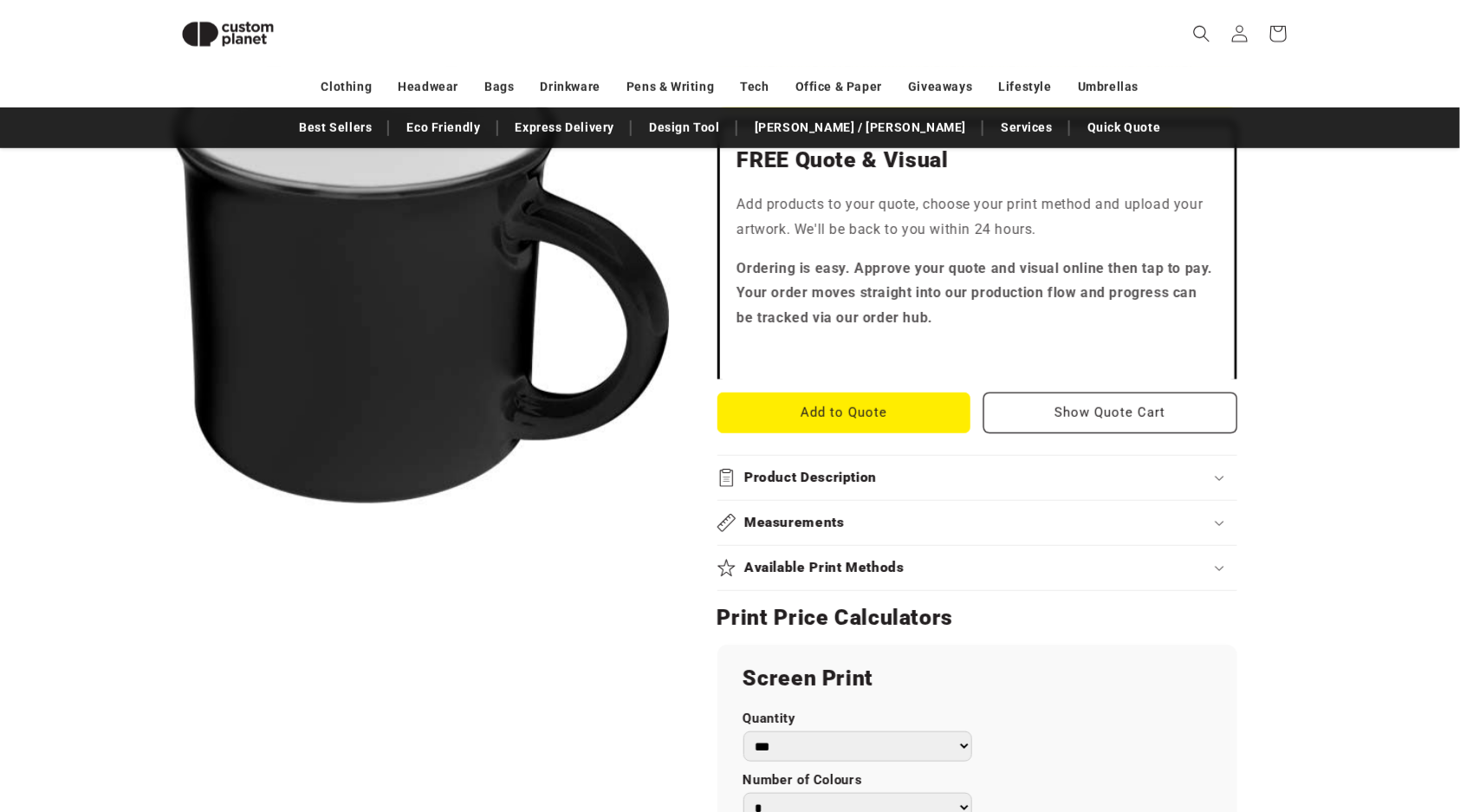
click at [910, 565] on div "Available Print Methods" at bounding box center [978, 567] width 520 height 18
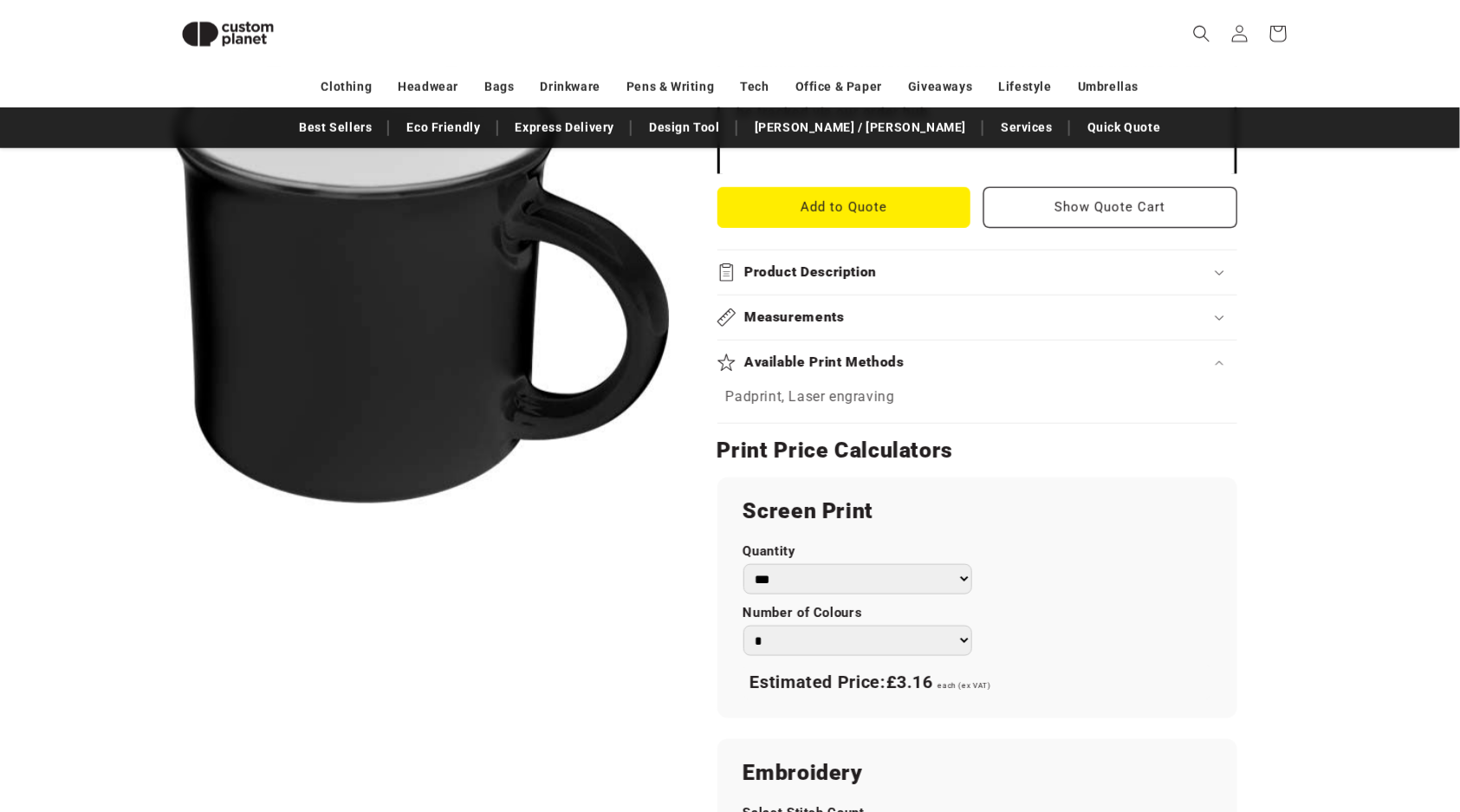
scroll to position [706, 0]
click at [850, 364] on h2 "Available Print Methods" at bounding box center [825, 361] width 160 height 18
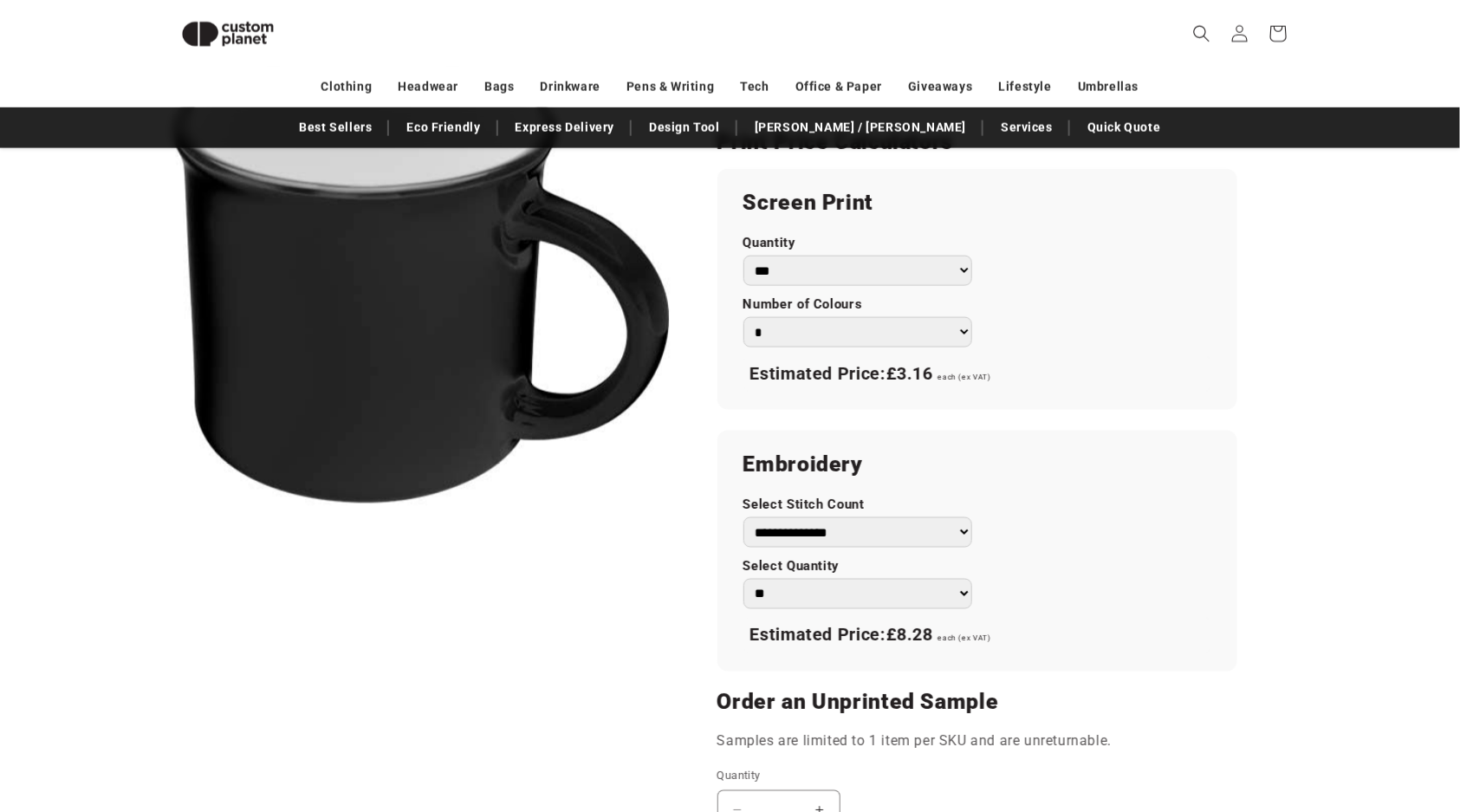
scroll to position [735, 0]
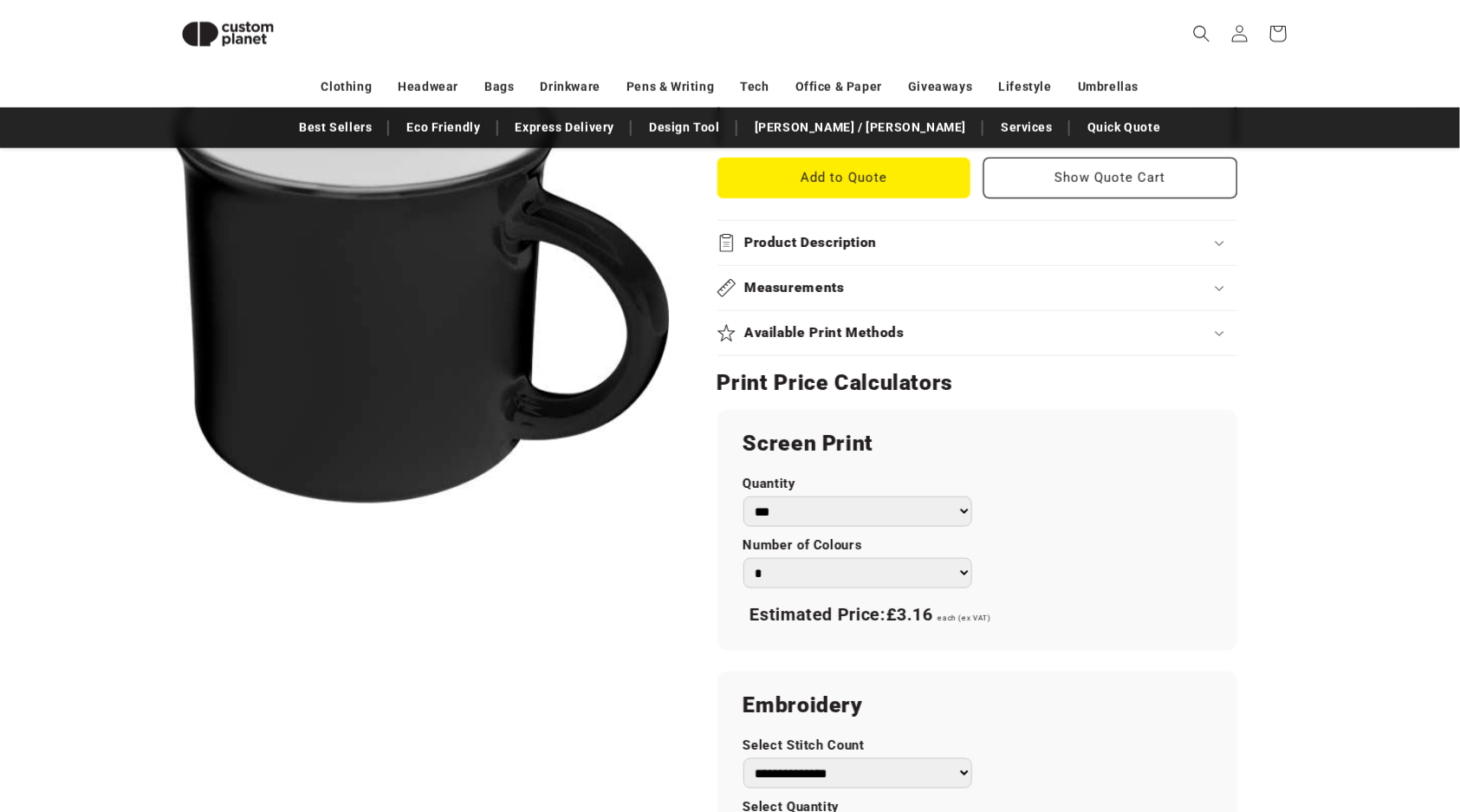
click at [846, 286] on div "Measurements" at bounding box center [978, 287] width 520 height 18
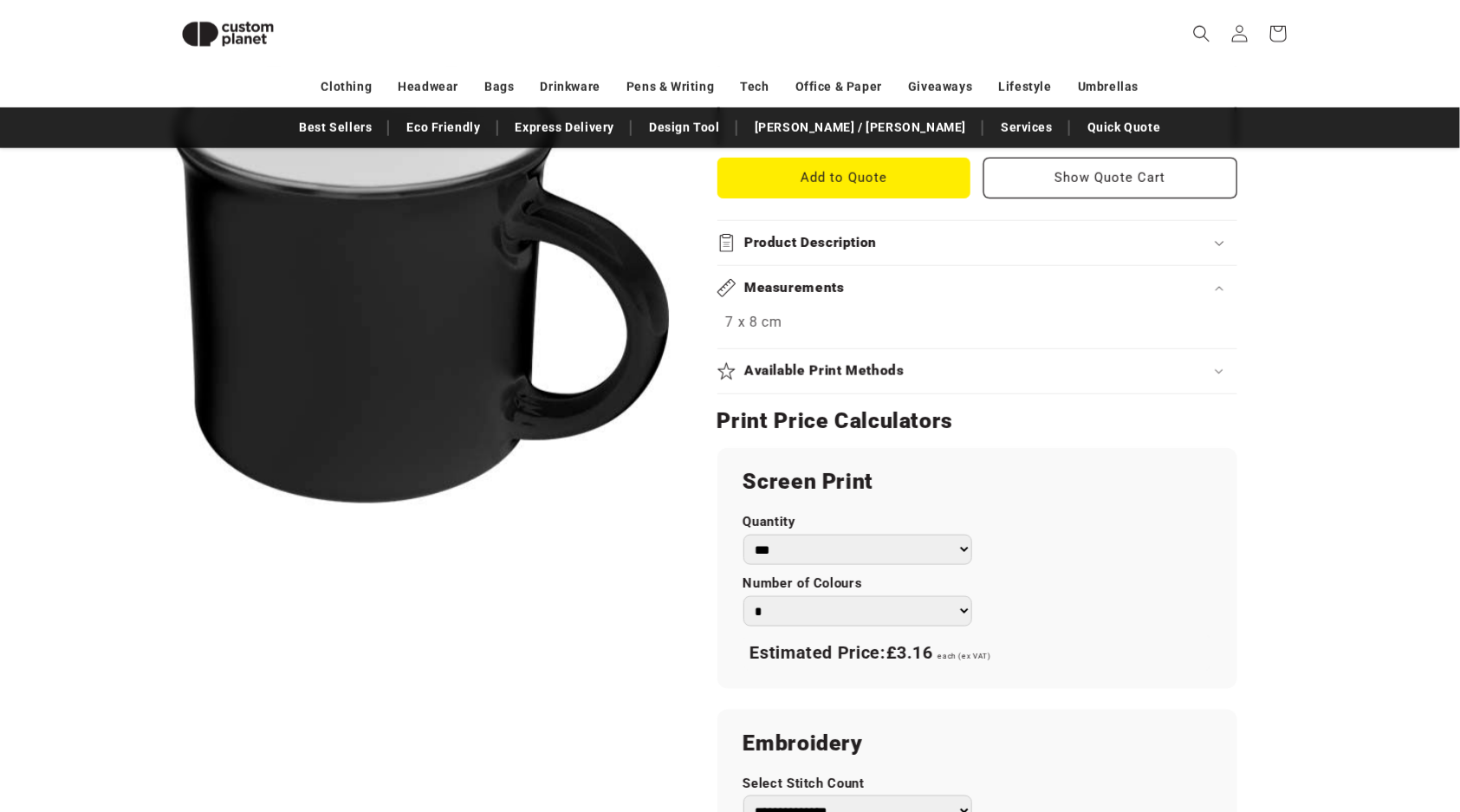
click at [846, 286] on div "Measurements" at bounding box center [978, 287] width 520 height 18
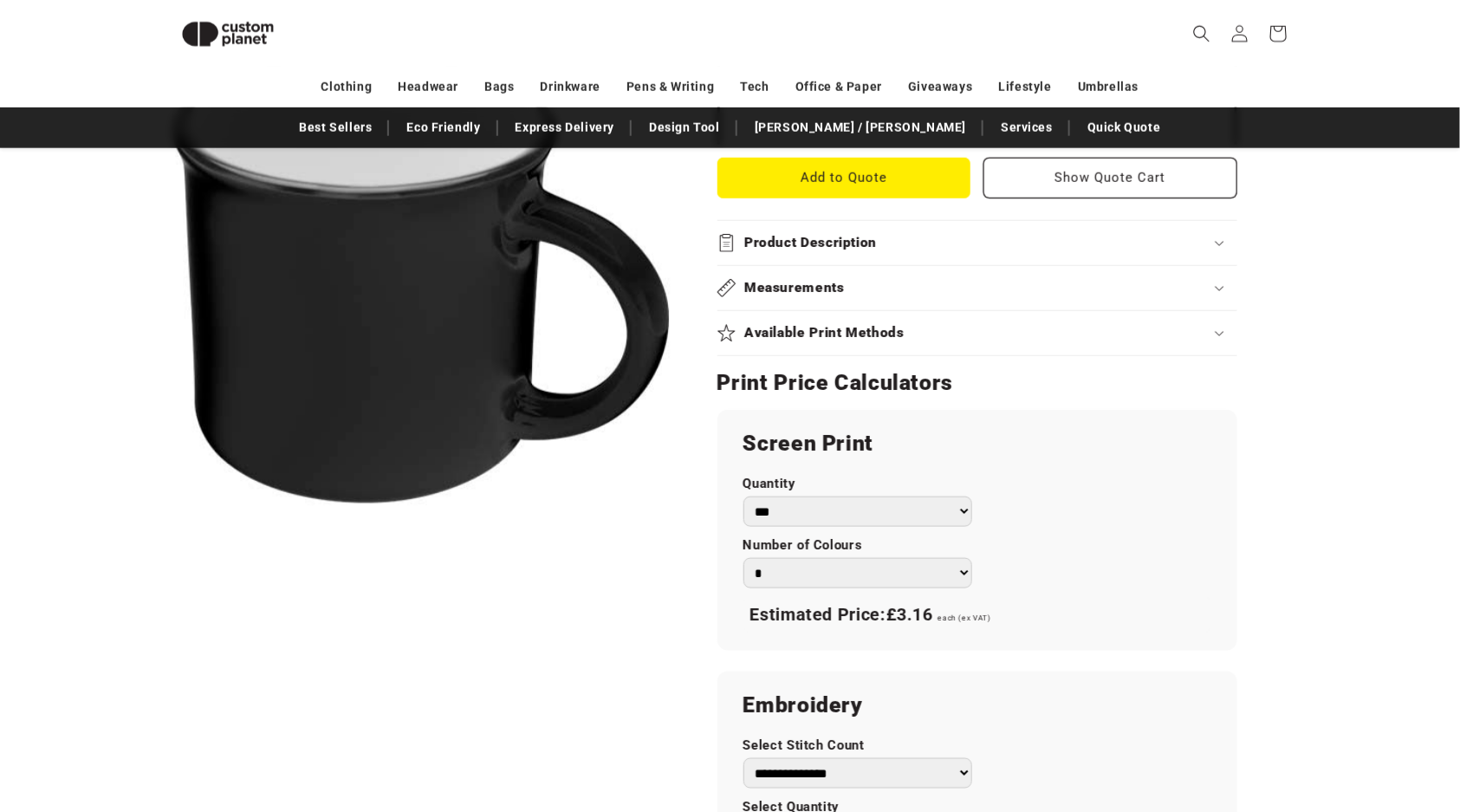
click at [849, 256] on summary "Product Description" at bounding box center [978, 243] width 520 height 44
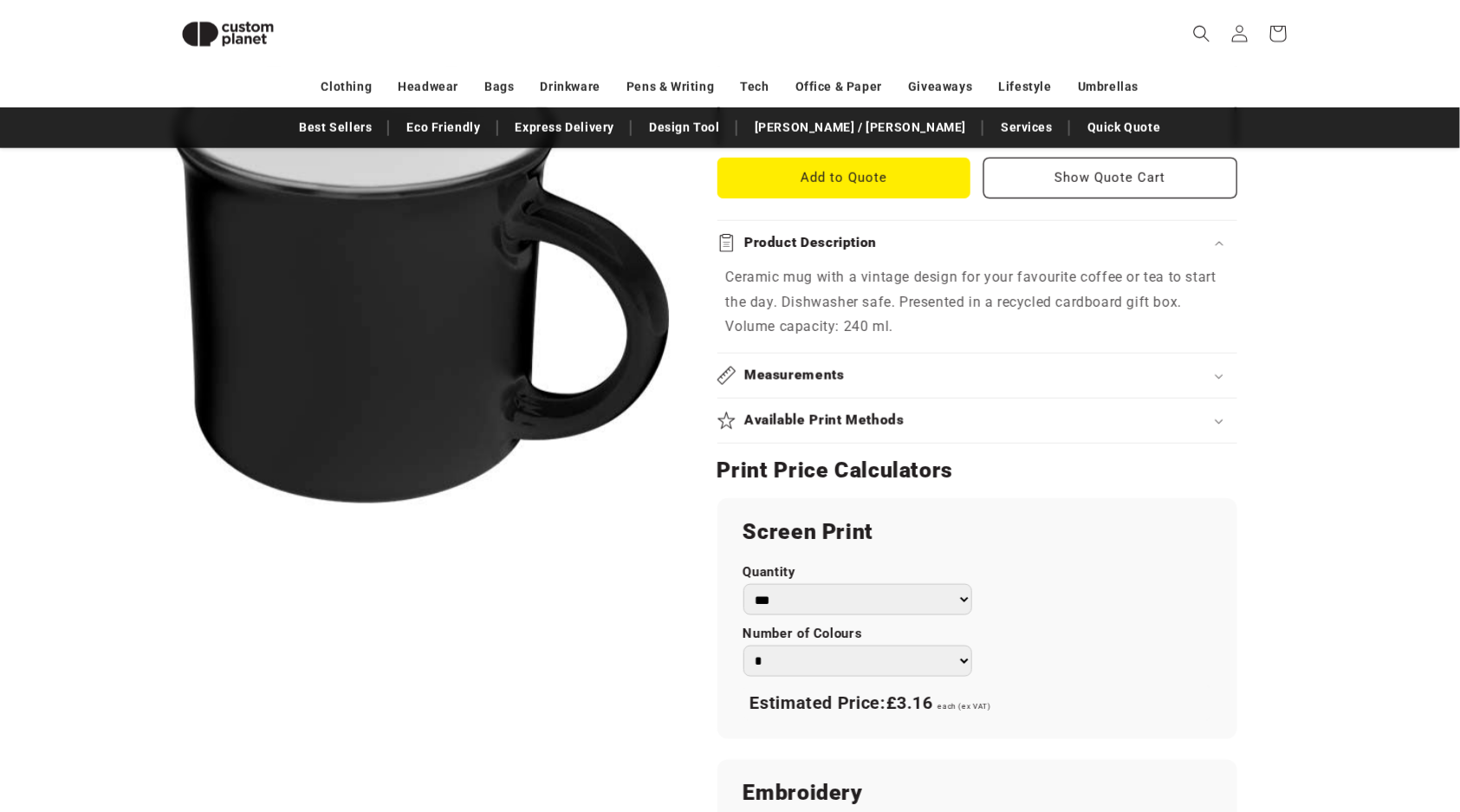
click at [849, 256] on summary "Product Description" at bounding box center [978, 243] width 520 height 44
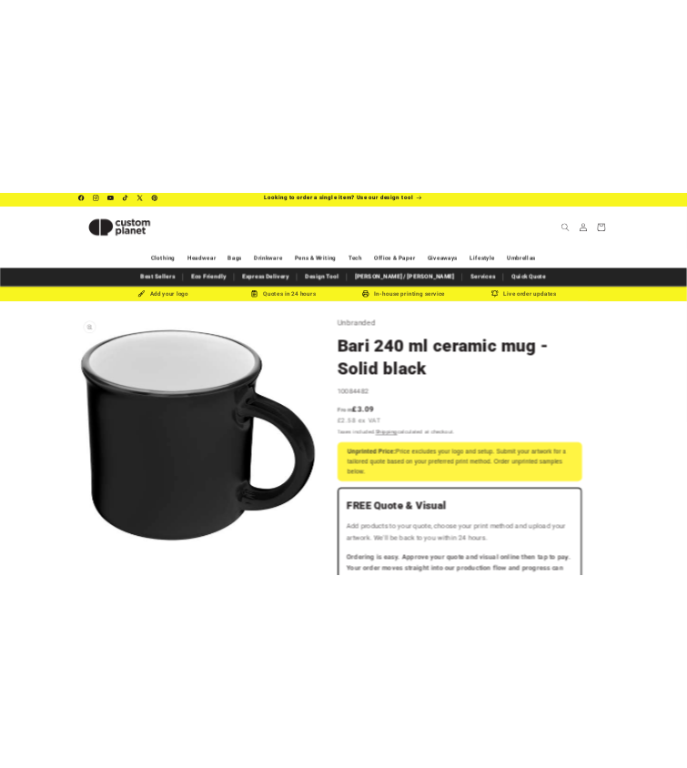
scroll to position [0, 0]
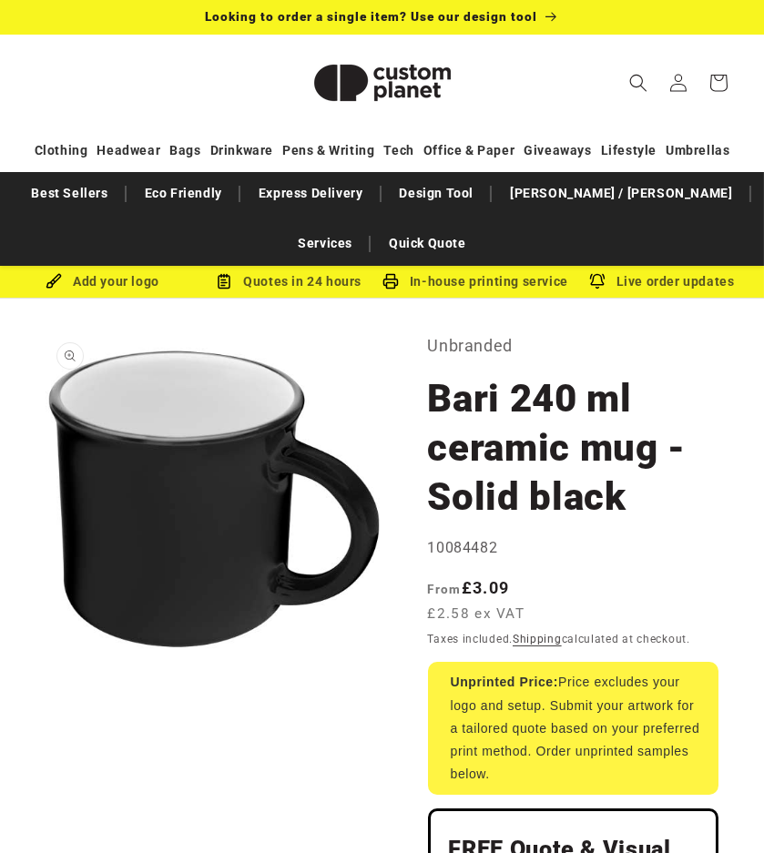
drag, startPoint x: 242, startPoint y: 471, endPoint x: 275, endPoint y: 500, distance: 43.2
click at [46, 667] on button "Open media 1 in modal" at bounding box center [46, 667] width 0 height 0
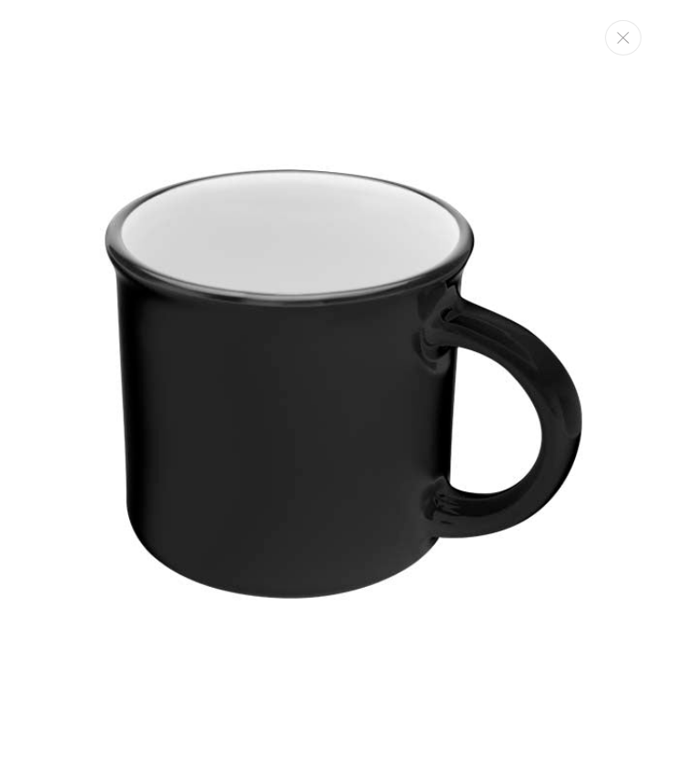
click at [603, 41] on div "Media gallery" at bounding box center [343, 384] width 687 height 768
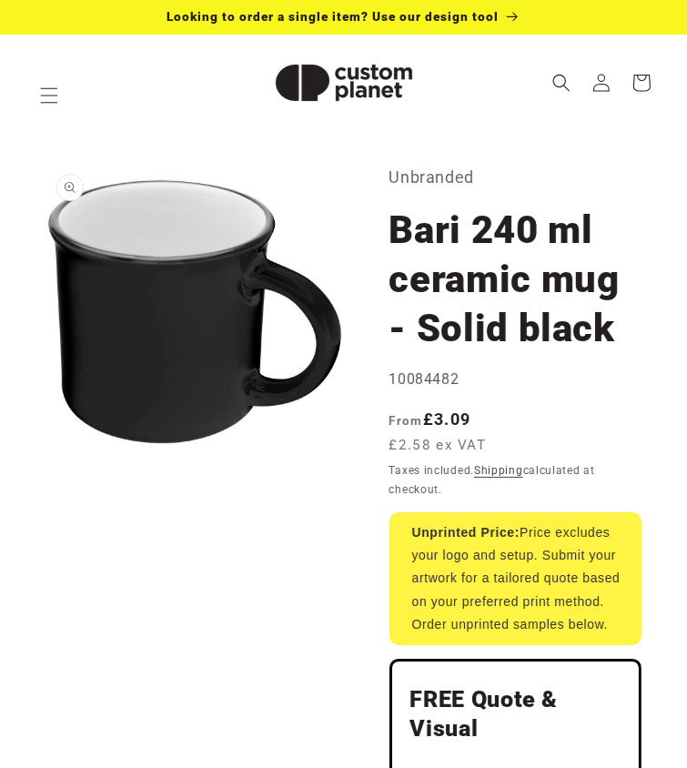
drag, startPoint x: 160, startPoint y: 302, endPoint x: 943, endPoint y: 369, distance: 785.5
click at [687, 369] on html "Skip to content Facebook Instagram YouTube TikTok X (Twitter) Pinterest Looking…" at bounding box center [343, 384] width 687 height 768
drag, startPoint x: 156, startPoint y: 308, endPoint x: 848, endPoint y: 368, distance: 695.1
click at [687, 368] on html "Skip to content Facebook Instagram YouTube TikTok X (Twitter) Pinterest Looking…" at bounding box center [343, 384] width 687 height 768
click at [46, 461] on button "Open media 1 in modal" at bounding box center [46, 461] width 0 height 0
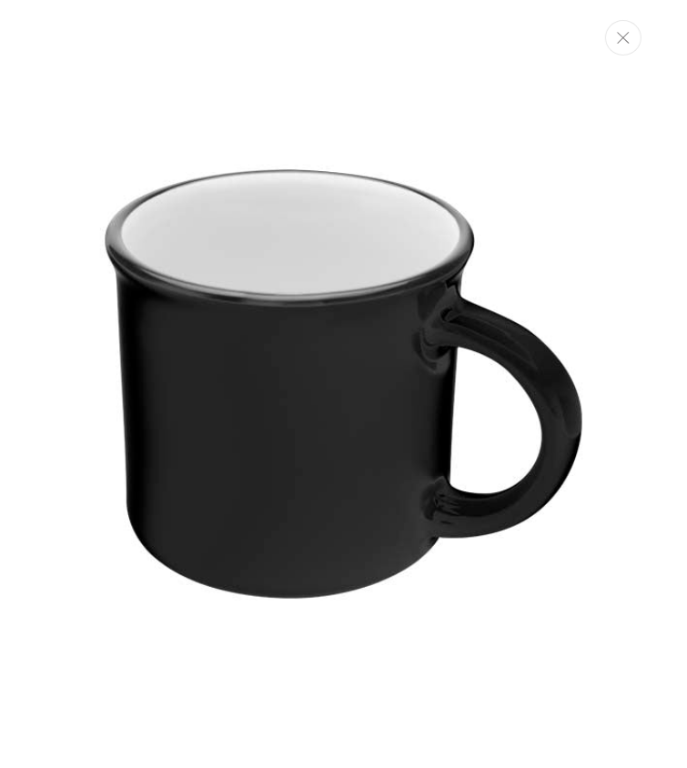
click at [635, 38] on button "Close" at bounding box center [623, 37] width 36 height 35
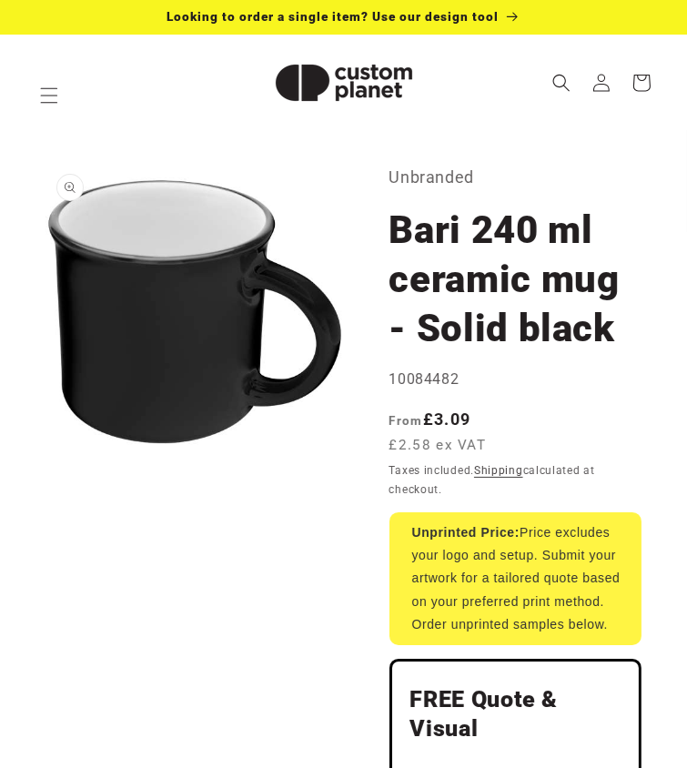
click at [550, 241] on h1 "Bari 240 ml ceramic mug - Solid black" at bounding box center [515, 279] width 253 height 147
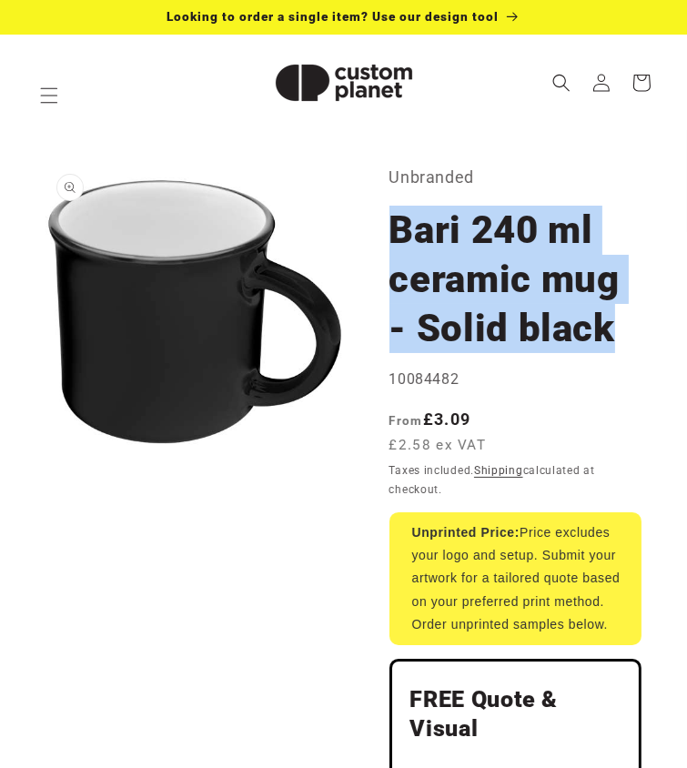
drag, startPoint x: 619, startPoint y: 331, endPoint x: 391, endPoint y: 255, distance: 240.0
click at [391, 255] on h1 "Bari 240 ml ceramic mug - Solid black" at bounding box center [515, 279] width 253 height 147
copy h1 "Bari 240 ml ceramic mug - Solid black"
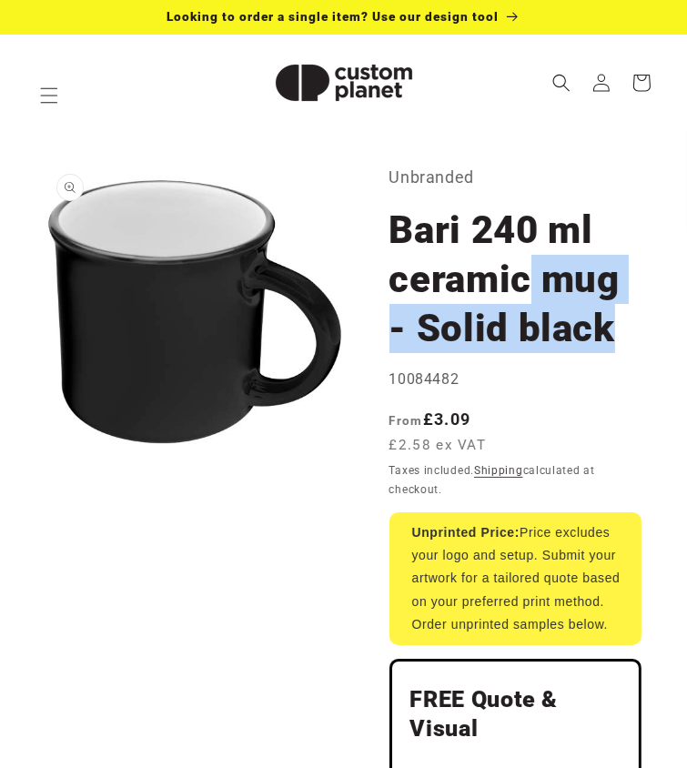
drag, startPoint x: 535, startPoint y: 293, endPoint x: 640, endPoint y: 337, distance: 113.4
click at [640, 337] on h1 "Bari 240 ml ceramic mug - Solid black" at bounding box center [515, 279] width 253 height 147
copy h1 "mug - Solid black"
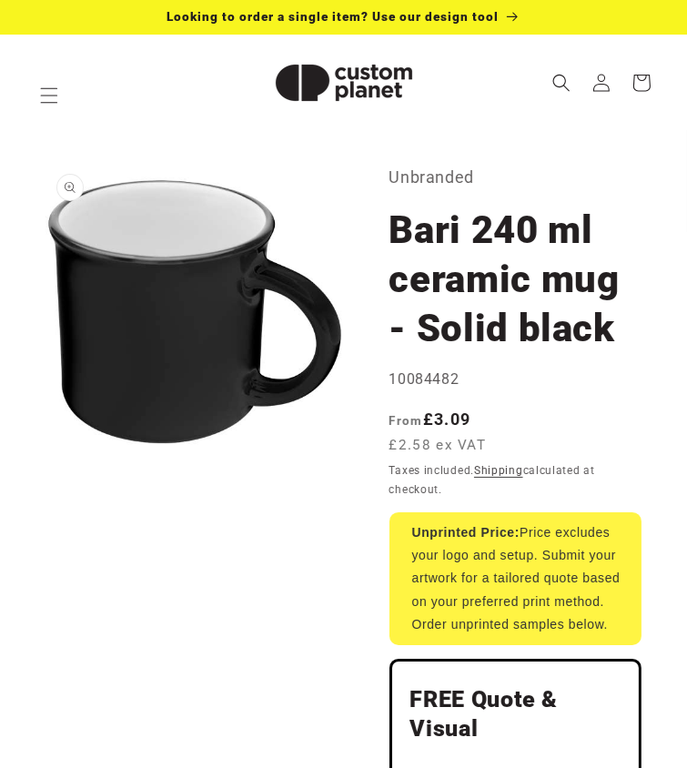
click at [499, 276] on h1 "Bari 240 ml ceramic mug - Solid black" at bounding box center [515, 279] width 253 height 147
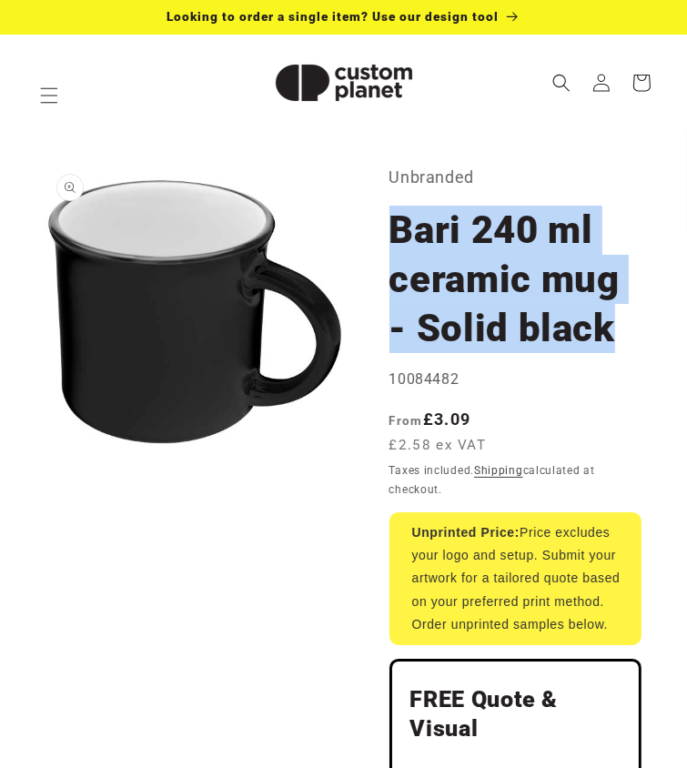
drag, startPoint x: 622, startPoint y: 328, endPoint x: 390, endPoint y: 244, distance: 245.8
click at [390, 244] on h1 "Bari 240 ml ceramic mug - Solid black" at bounding box center [515, 279] width 253 height 147
copy h1 "Bari 240 ml ceramic mug - Solid black"
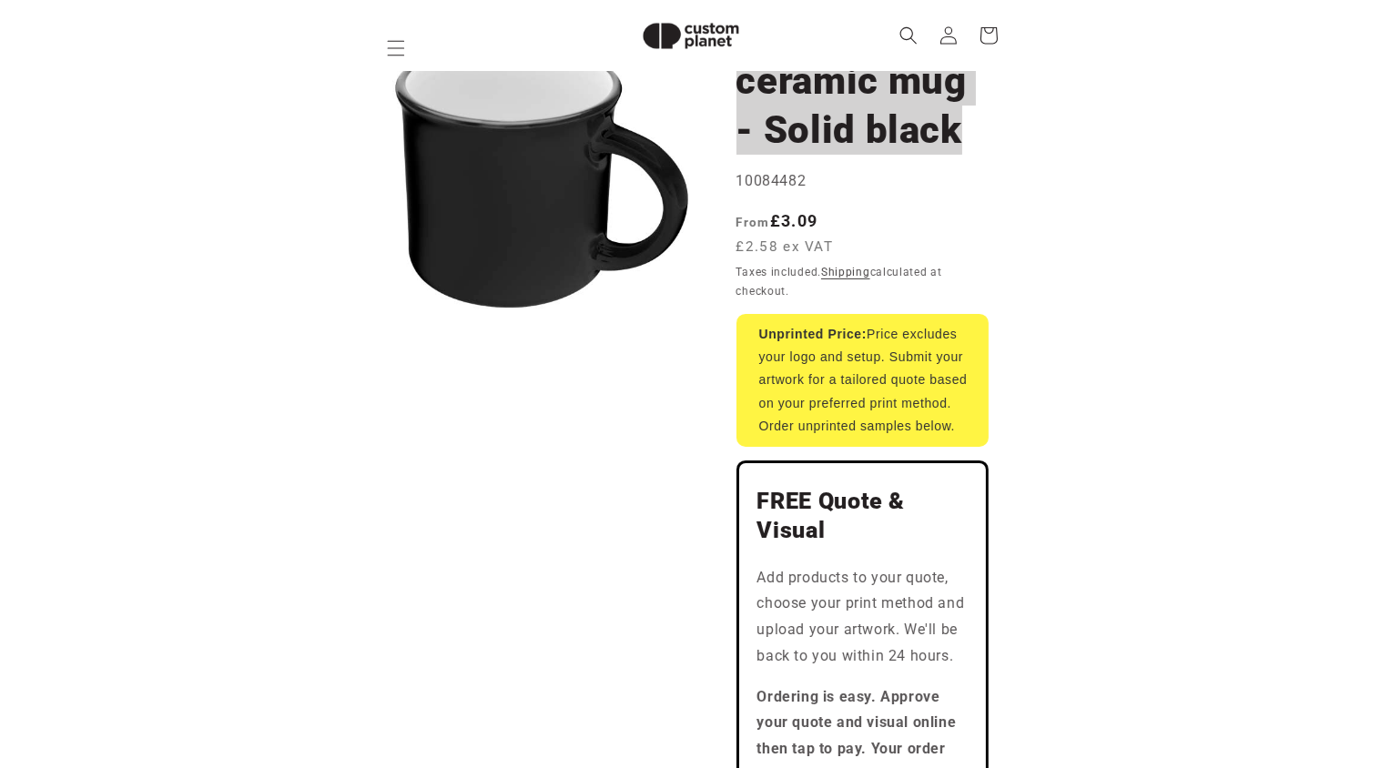
scroll to position [144, 0]
